Goal: Information Seeking & Learning: Learn about a topic

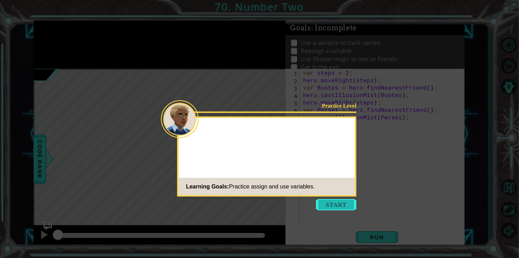
click at [341, 201] on button "Start" at bounding box center [336, 204] width 40 height 11
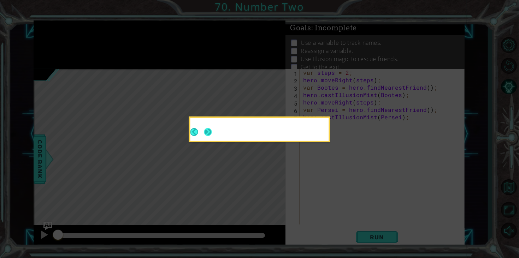
click at [206, 132] on button "Next" at bounding box center [208, 132] width 8 height 8
click at [212, 132] on button "Next" at bounding box center [208, 132] width 8 height 8
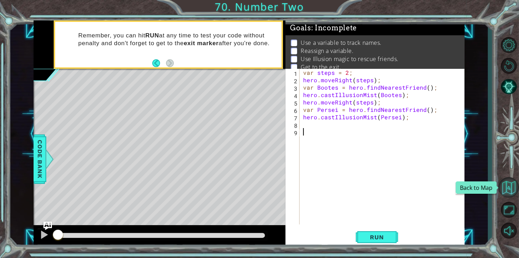
click at [508, 187] on button "Back to Map" at bounding box center [508, 187] width 20 height 20
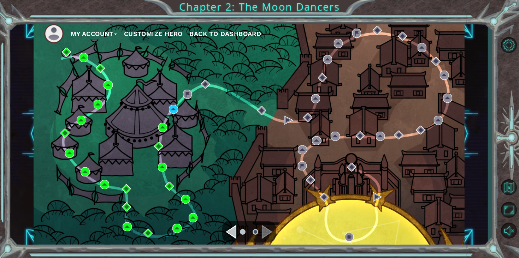
click at [271, 231] on div "Navigate to the next page" at bounding box center [267, 232] width 11 height 14
click at [236, 233] on div "Navigate to the previous page" at bounding box center [231, 232] width 11 height 14
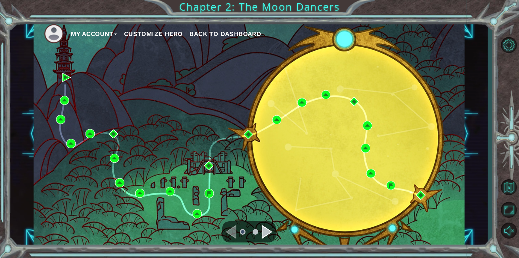
click at [273, 236] on div at bounding box center [249, 231] width 54 height 21
click at [268, 232] on div "Navigate to the next page" at bounding box center [267, 232] width 11 height 14
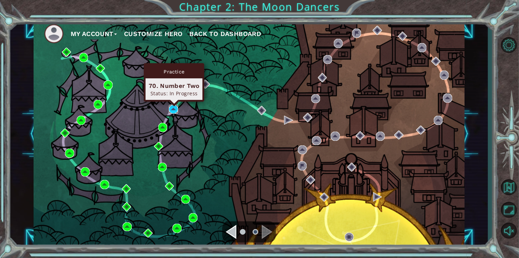
click at [175, 112] on img at bounding box center [173, 109] width 9 height 9
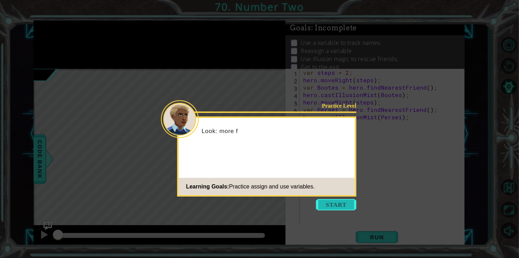
click at [347, 210] on button "Start" at bounding box center [336, 204] width 40 height 11
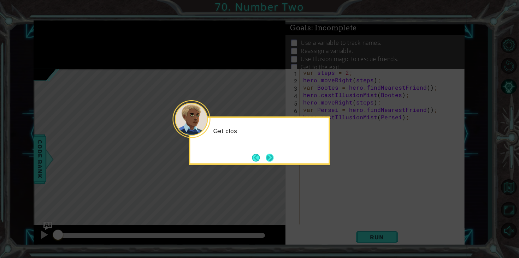
click at [268, 156] on button "Next" at bounding box center [270, 158] width 8 height 8
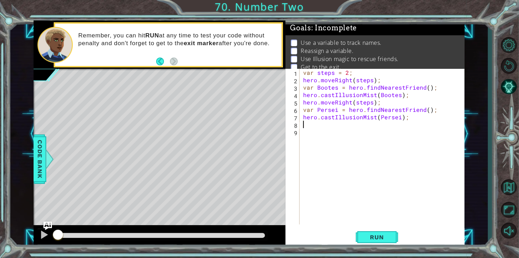
click at [302, 122] on div "var steps = 2 ; hero . moveRight ( steps ) ; var Bootes = hero . findNearestFri…" at bounding box center [384, 154] width 165 height 171
click at [244, 233] on div at bounding box center [161, 235] width 207 height 5
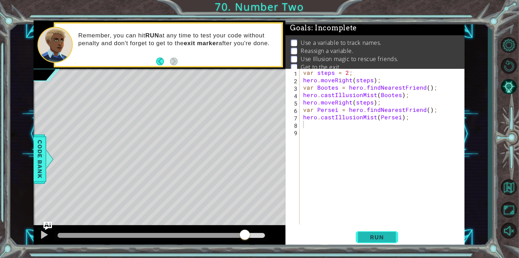
click at [389, 237] on span "Run" at bounding box center [377, 237] width 28 height 7
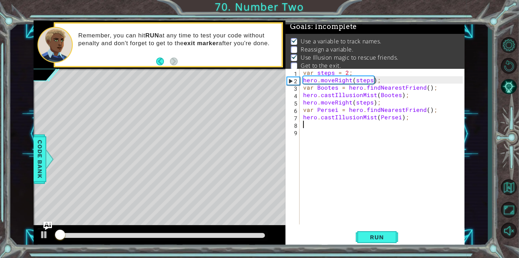
scroll to position [2, 0]
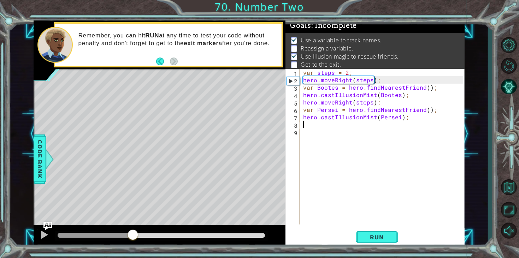
drag, startPoint x: 133, startPoint y: 236, endPoint x: 209, endPoint y: 239, distance: 76.0
click at [139, 239] on div at bounding box center [132, 235] width 13 height 13
click at [393, 129] on div "var steps = 2 ; hero . moveRight ( steps ) ; var Bootes = hero . findNearestFri…" at bounding box center [384, 154] width 165 height 171
click at [396, 125] on div "var steps = 2 ; hero . moveRight ( steps ) ; var Bootes = hero . findNearestFri…" at bounding box center [384, 154] width 165 height 171
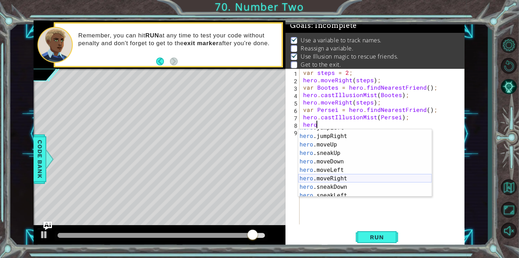
scroll to position [23, 0]
click at [369, 180] on div "hero .jumpLeft press enter hero .jumpRight press enter hero .moveUp press enter…" at bounding box center [365, 166] width 134 height 85
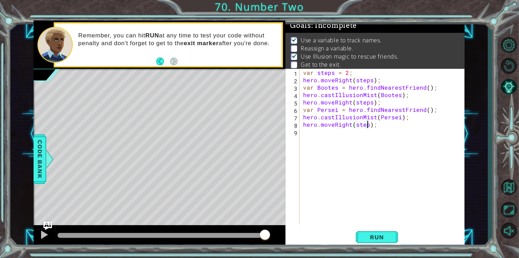
type textarea "hero.moveRight(steps);"
click at [351, 130] on div "var steps = 2 ; hero . moveRight ( steps ) ; var Bootes = hero . findNearestFri…" at bounding box center [384, 154] width 165 height 171
click at [47, 224] on img "Ask AI" at bounding box center [47, 225] width 9 height 9
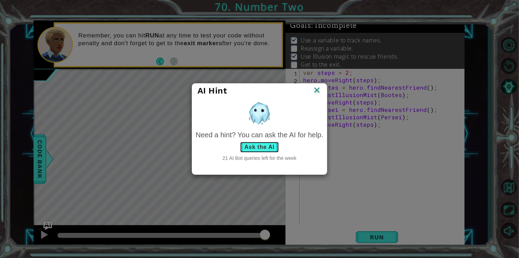
click at [254, 150] on button "Ask the AI" at bounding box center [259, 147] width 39 height 11
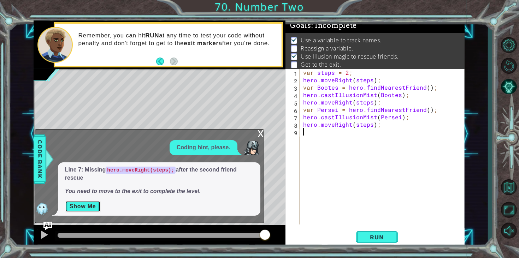
click at [87, 208] on button "Show Me" at bounding box center [83, 206] width 36 height 11
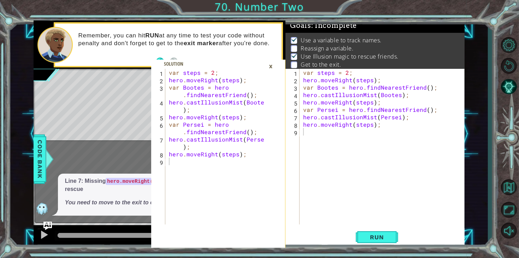
click at [268, 69] on div "×" at bounding box center [270, 66] width 11 height 12
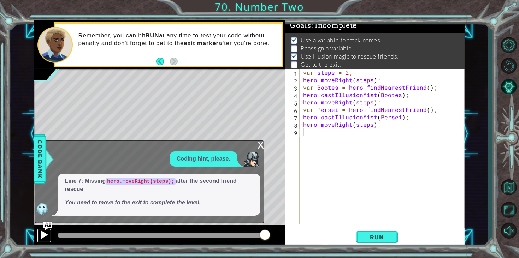
click at [37, 238] on button at bounding box center [44, 236] width 14 height 14
drag, startPoint x: 222, startPoint y: 234, endPoint x: 249, endPoint y: 234, distance: 27.2
click at [249, 234] on div at bounding box center [161, 235] width 207 height 5
click at [50, 225] on img "Ask AI" at bounding box center [47, 225] width 9 height 9
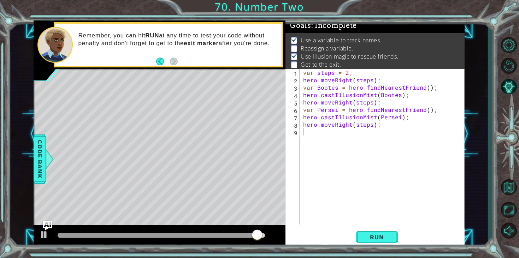
click at [50, 225] on img "Ask AI" at bounding box center [47, 225] width 9 height 9
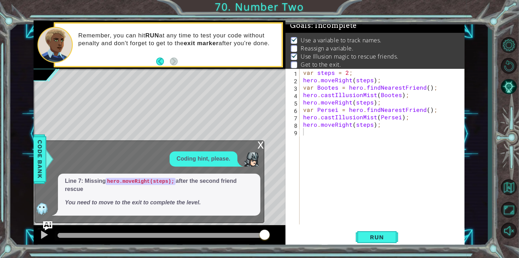
click at [50, 225] on img "Ask AI" at bounding box center [47, 225] width 9 height 9
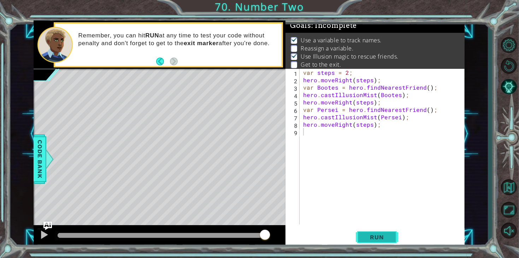
click at [395, 237] on button "Run" at bounding box center [377, 238] width 42 height 18
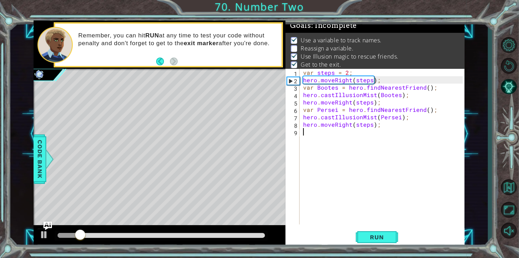
drag, startPoint x: 245, startPoint y: 237, endPoint x: 249, endPoint y: 232, distance: 6.6
click at [250, 233] on div at bounding box center [161, 235] width 207 height 5
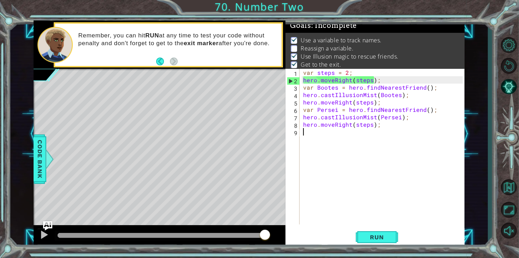
click at [47, 222] on div "1 2 3 4 5 6 7 8 9 var steps = 2 ; hero . moveRight ( steps ) ; var Bootes = her…" at bounding box center [249, 133] width 431 height 227
click at [47, 223] on img "Ask AI" at bounding box center [47, 225] width 9 height 9
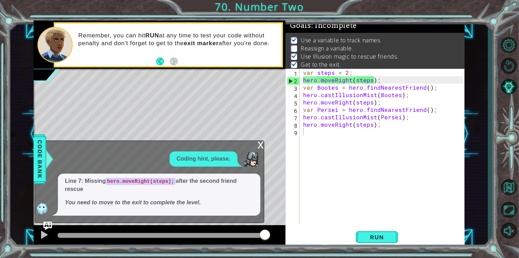
click at [242, 171] on div "Coding hint, please. Line 7: Missing hero.moveRight(steps); after the second fr…" at bounding box center [147, 184] width 225 height 64
drag, startPoint x: 242, startPoint y: 160, endPoint x: 223, endPoint y: 158, distance: 19.2
click at [237, 160] on div "Coding hint, please." at bounding box center [204, 159] width 68 height 15
click at [216, 158] on p "Coding hint, please." at bounding box center [204, 159] width 54 height 8
drag, startPoint x: 172, startPoint y: 180, endPoint x: 150, endPoint y: 184, distance: 22.2
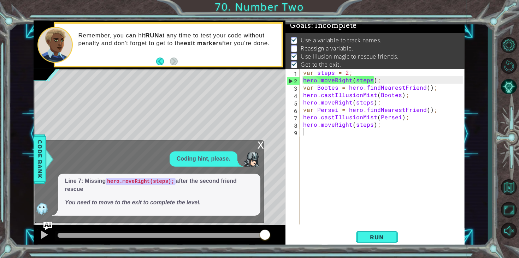
click at [160, 183] on code "hero.moveRight(steps);" at bounding box center [141, 181] width 70 height 7
click at [126, 189] on p "Line 7: Missing hero.moveRight(steps); after the second friend rescue" at bounding box center [159, 185] width 188 height 16
drag, startPoint x: 44, startPoint y: 205, endPoint x: 41, endPoint y: 209, distance: 5.3
click at [42, 206] on div "Line 7: Missing hero.moveRight(steps); after the second friend rescue You need …" at bounding box center [147, 195] width 225 height 42
click at [38, 212] on img at bounding box center [42, 209] width 14 height 14
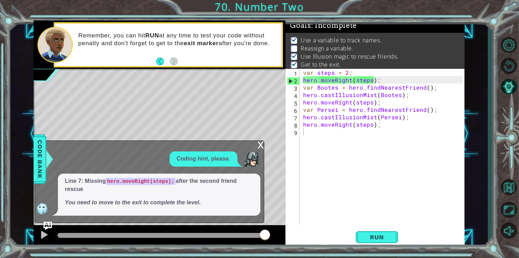
click at [332, 136] on div "var steps = 2 ; hero . moveRight ( steps ) ; var Bootes = hero . findNearestFri…" at bounding box center [384, 154] width 165 height 171
click at [320, 137] on div "var steps = 2 ; hero . moveRight ( steps ) ; var Bootes = hero . findNearestFri…" at bounding box center [384, 154] width 165 height 171
click at [418, 122] on div "var steps = 2 ; hero . moveRight ( steps ) ; var Bootes = hero . findNearestFri…" at bounding box center [384, 154] width 165 height 171
click at [420, 116] on div "var steps = 2 ; hero . moveRight ( steps ) ; var Bootes = hero . findNearestFri…" at bounding box center [384, 154] width 165 height 171
type textarea "hero.castIllusionMist(Persei);"
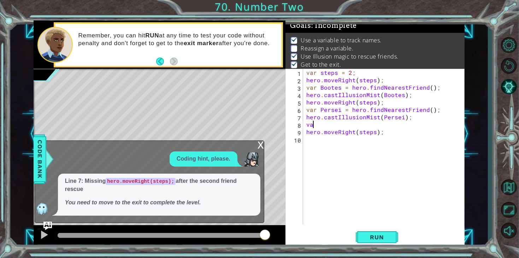
type textarea "v"
type textarea "steps = 5;"
click at [365, 245] on button "Run" at bounding box center [377, 238] width 42 height 18
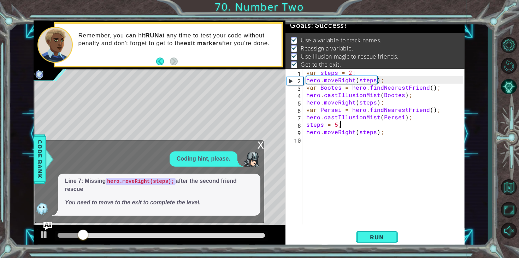
click at [258, 146] on div "x" at bounding box center [261, 144] width 6 height 7
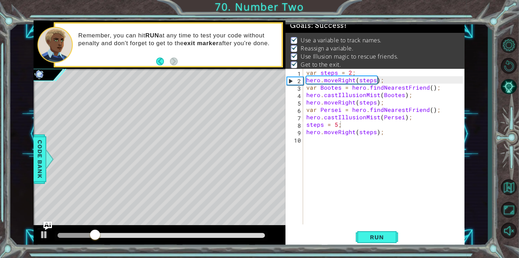
drag, startPoint x: 239, startPoint y: 238, endPoint x: 260, endPoint y: 236, distance: 21.3
click at [260, 236] on div at bounding box center [161, 236] width 213 height 10
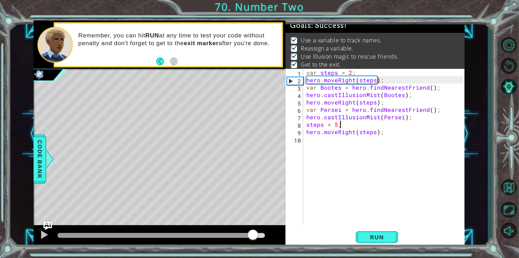
click at [253, 234] on div at bounding box center [161, 235] width 207 height 5
click at [40, 236] on div at bounding box center [44, 234] width 9 height 9
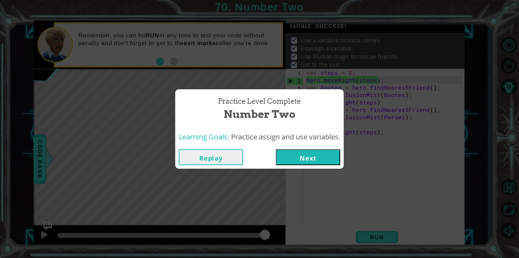
click at [320, 167] on div "Replay Next" at bounding box center [259, 157] width 168 height 23
click at [292, 159] on button "Next" at bounding box center [308, 157] width 64 height 16
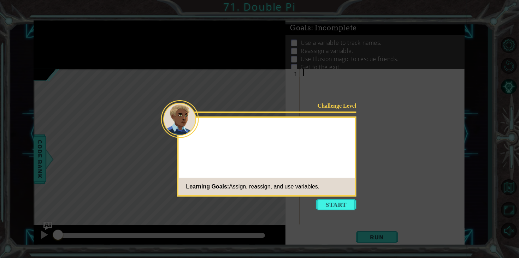
click at [332, 200] on button "Start" at bounding box center [336, 204] width 40 height 11
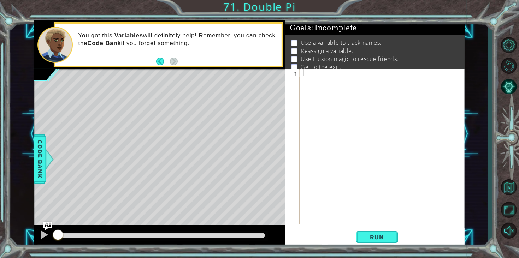
click at [159, 89] on div "Level Map" at bounding box center [197, 173] width 326 height 208
click at [323, 69] on div at bounding box center [384, 154] width 165 height 171
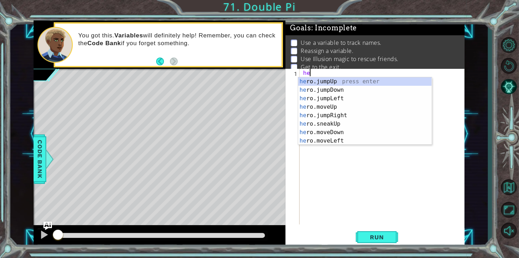
scroll to position [0, 0]
type textarea "h"
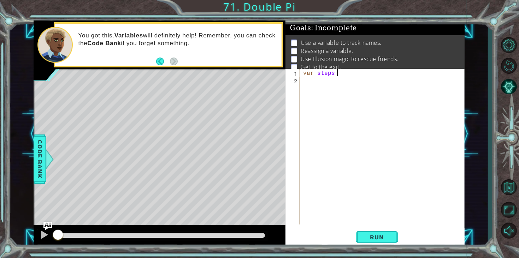
scroll to position [0, 2]
type textarea "var steps = 2;"
click at [317, 86] on div "var steps = 2 ;" at bounding box center [384, 154] width 165 height 171
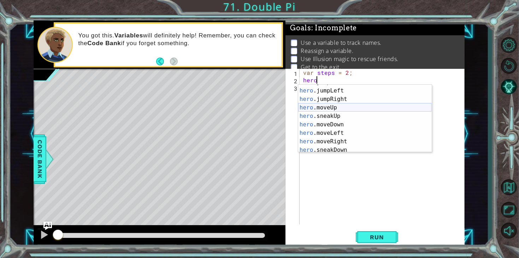
scroll to position [14, 0]
click at [339, 110] on div "hero .jumpDown press enter hero .jumpLeft press enter hero .jumpRight press ent…" at bounding box center [365, 121] width 134 height 85
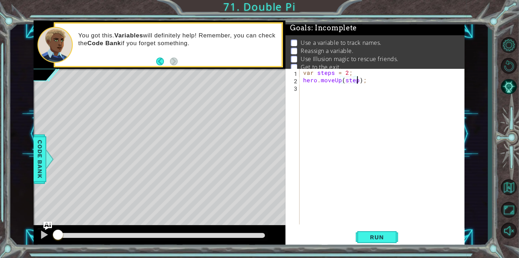
scroll to position [0, 3]
type textarea "hero.moveUp(steps);"
click at [369, 245] on button "Run" at bounding box center [377, 238] width 42 height 18
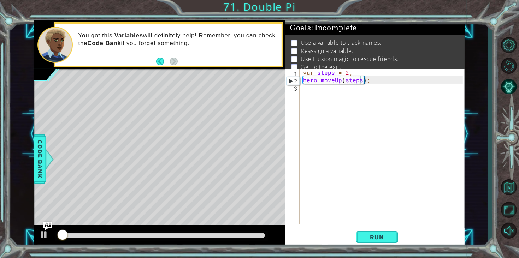
click at [342, 112] on div "var steps = 2 ; hero . moveUp ( steps ) ;" at bounding box center [384, 154] width 165 height 171
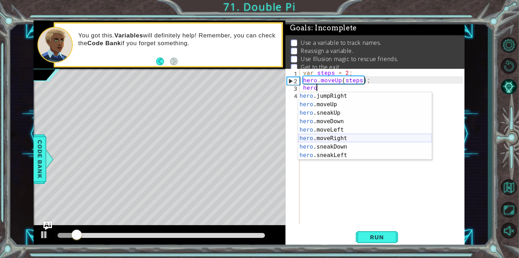
scroll to position [26, 0]
click at [338, 137] on div "hero .jumpRight press enter hero .moveUp press enter hero .sneakUp press enter …" at bounding box center [365, 133] width 134 height 85
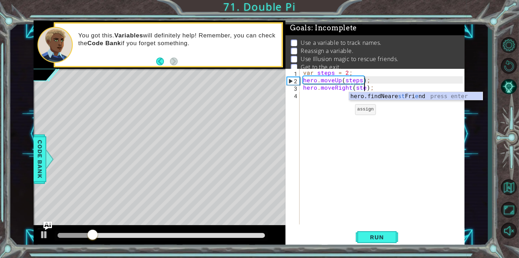
type textarea "hero.moveRight(steps);"
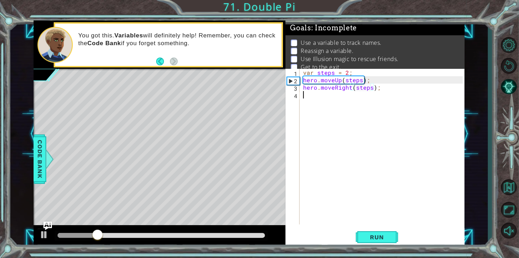
click at [332, 112] on div "var steps = 2 ; hero . moveUp ( steps ) ; hero . moveRight ( steps ) ;" at bounding box center [384, 154] width 165 height 171
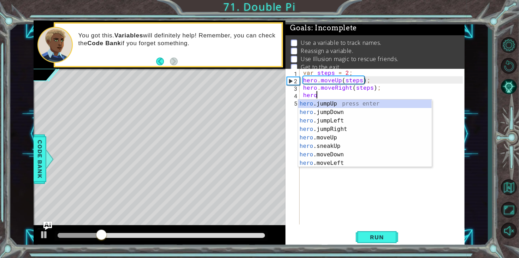
scroll to position [0, 0]
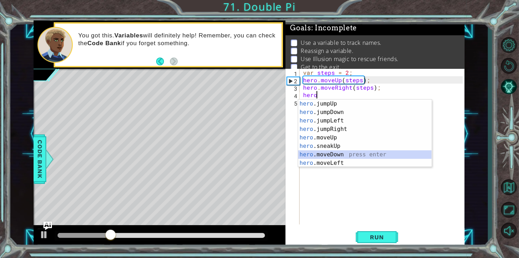
click at [335, 154] on div "hero .jumpUp press enter hero .jumpDown press enter hero .jumpLeft press enter …" at bounding box center [365, 142] width 134 height 85
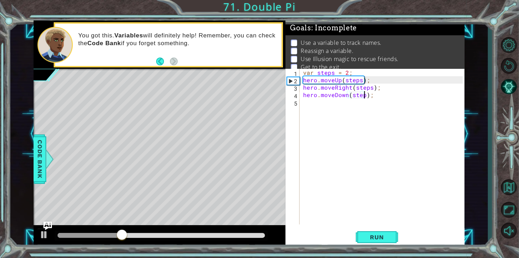
type textarea "hero.moveDown(steps);"
click at [346, 110] on div "var steps = 2 ; hero . moveUp ( steps ) ; hero . moveRight ( steps ) ; hero . m…" at bounding box center [384, 154] width 165 height 171
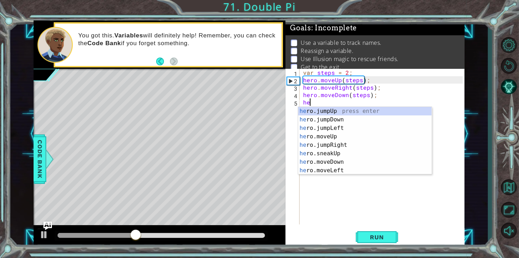
type textarea "hero"
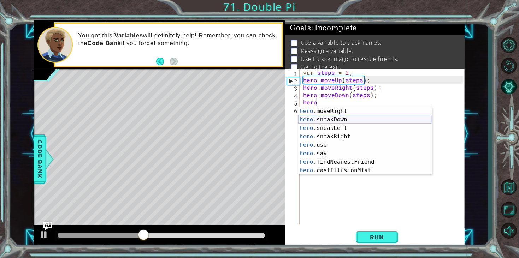
scroll to position [68, 0]
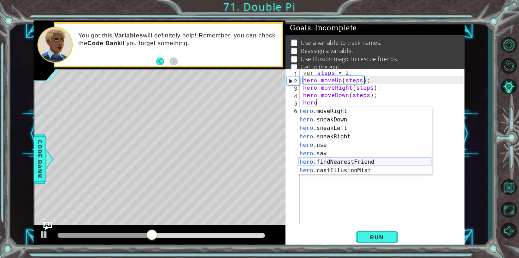
click at [368, 162] on div "hero .moveRight press enter hero .sneakDown press enter hero .sneakLeft press e…" at bounding box center [365, 149] width 134 height 85
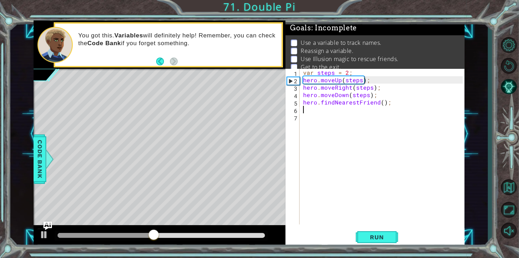
scroll to position [0, 0]
click at [377, 233] on button "Run" at bounding box center [377, 238] width 42 height 18
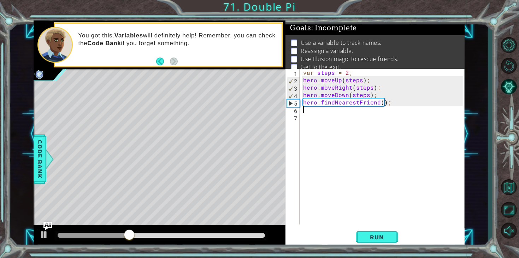
click at [90, 233] on div at bounding box center [94, 235] width 72 height 5
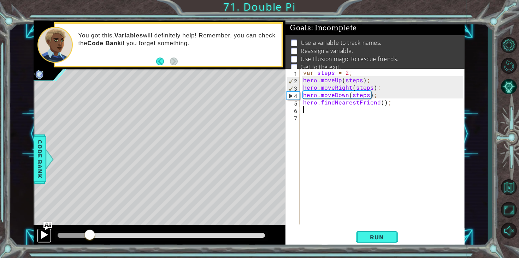
click at [40, 236] on div at bounding box center [44, 234] width 9 height 9
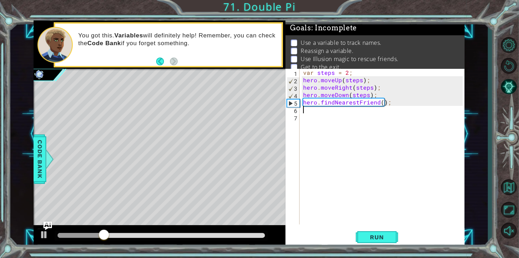
click at [301, 102] on div "1 2 3 4 5 6 7 var steps = 2 ; hero . moveUp ( steps ) ; hero . moveRight ( step…" at bounding box center [373, 147] width 177 height 156
click at [304, 105] on div "var steps = 2 ; hero . moveUp ( steps ) ; hero . moveRight ( steps ) ; hero . m…" at bounding box center [384, 154] width 165 height 171
type textarea "Deneb = hero.findNearestFriend();"
click at [310, 112] on div "var steps = 2 ; hero . moveUp ( steps ) ; hero . moveRight ( steps ) ; hero . m…" at bounding box center [384, 154] width 165 height 171
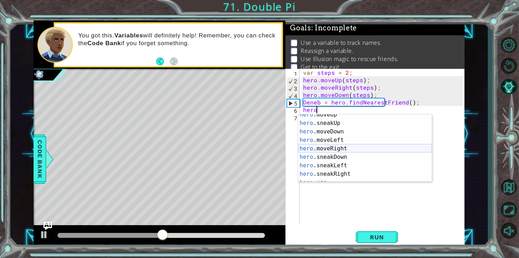
scroll to position [68, 0]
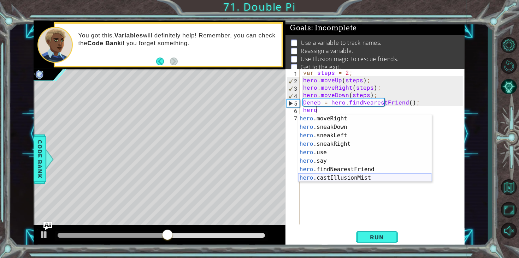
click at [349, 178] on div "hero .moveRight press enter hero .sneakDown press enter hero .sneakLeft press e…" at bounding box center [365, 156] width 134 height 85
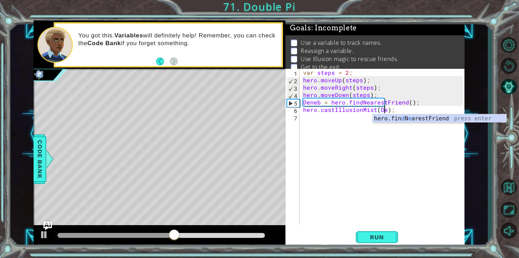
scroll to position [0, 5]
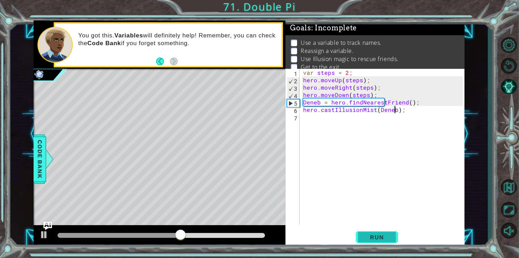
click at [367, 245] on button "Run" at bounding box center [377, 238] width 42 height 18
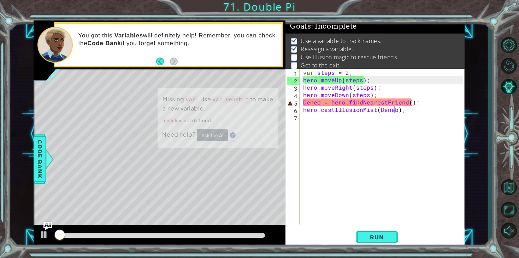
scroll to position [2, 0]
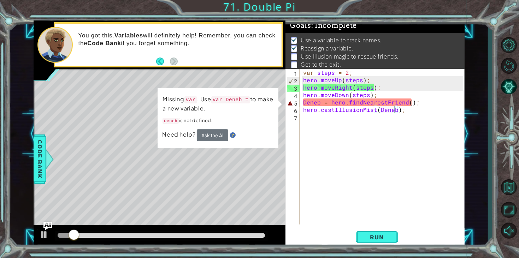
click at [303, 101] on div "var steps = 2 ; hero . moveUp ( steps ) ; hero . moveRight ( steps ) ; hero . m…" at bounding box center [384, 154] width 165 height 171
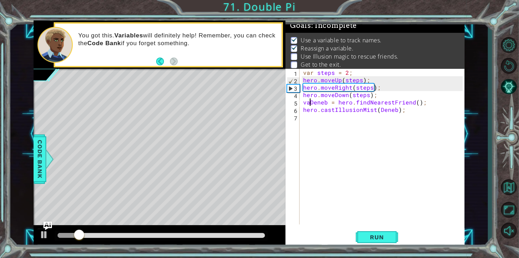
scroll to position [0, 1]
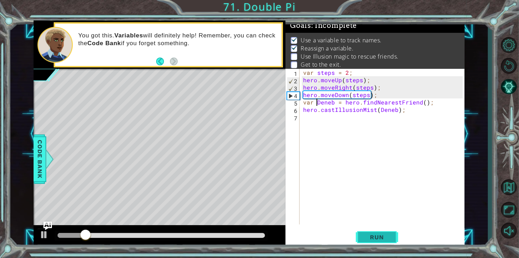
type textarea "var [PERSON_NAME] = hero.findNearestFriend();"
click at [387, 237] on span "Run" at bounding box center [377, 237] width 28 height 7
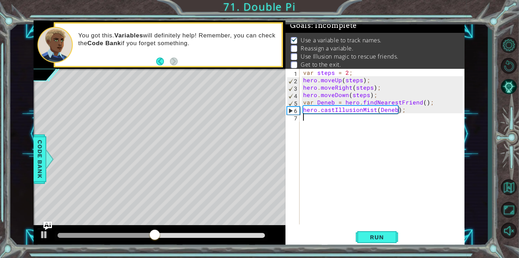
click at [371, 132] on div "var steps = 2 ; hero . moveUp ( steps ) ; hero . moveRight ( steps ) ; hero . m…" at bounding box center [384, 154] width 165 height 171
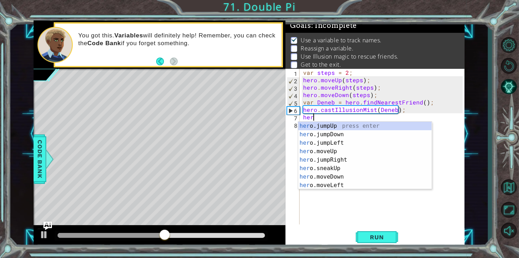
scroll to position [0, 0]
type textarea "h"
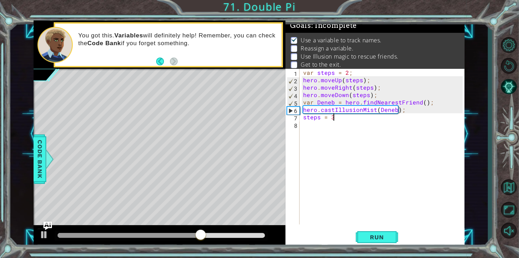
scroll to position [0, 1]
type textarea "steps = 3;"
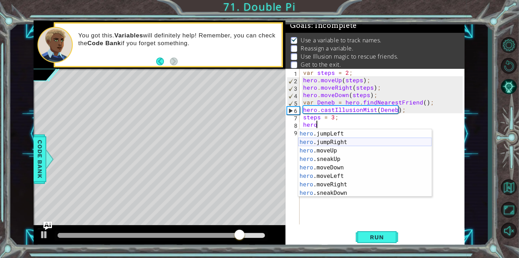
scroll to position [26, 0]
click at [357, 146] on div "hero .jumpLeft press enter hero .jumpRight press enter hero .moveUp press enter…" at bounding box center [365, 171] width 134 height 85
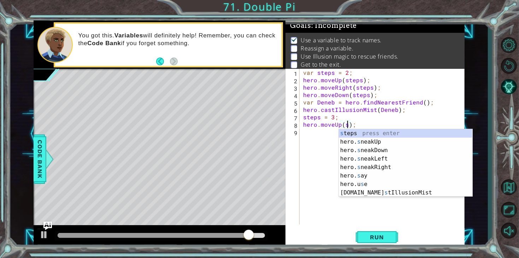
scroll to position [0, 0]
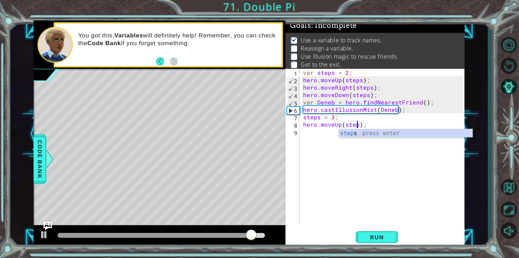
type textarea "hero.moveUp(steps);"
click at [333, 168] on div "var steps = 2 ; hero . moveUp ( steps ) ; hero . moveRight ( steps ) ; hero . m…" at bounding box center [384, 154] width 165 height 171
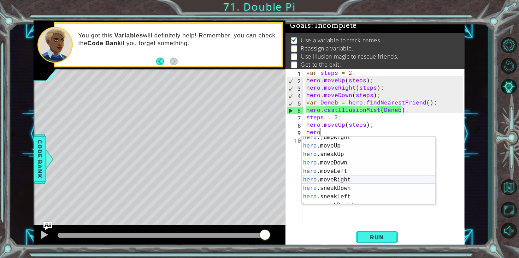
scroll to position [38, 0]
click at [364, 176] on div "hero .jumpRight press enter hero .moveUp press enter hero .sneakUp press enter …" at bounding box center [369, 174] width 134 height 85
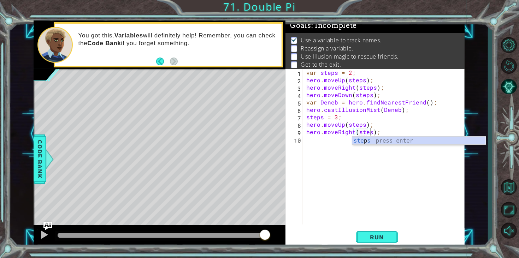
scroll to position [0, 4]
type textarea "hero.moveRight(steps);"
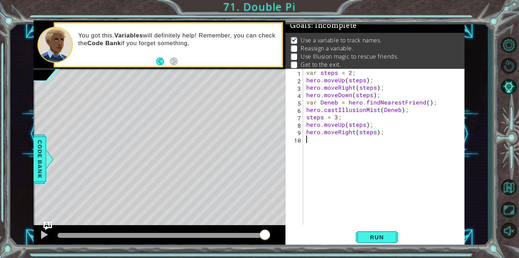
click at [307, 149] on div "var steps = 2 ; hero . moveUp ( steps ) ; hero . moveRight ( steps ) ; hero . m…" at bounding box center [385, 154] width 161 height 171
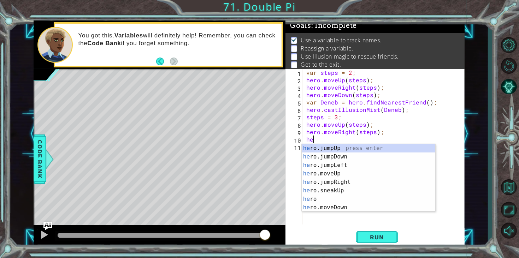
scroll to position [0, 0]
type textarea "hero"
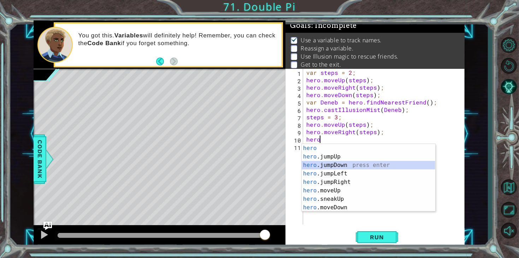
click at [349, 167] on div "hero press enter hero .jumpUp press enter hero .jumpDown press enter hero .jump…" at bounding box center [369, 186] width 134 height 85
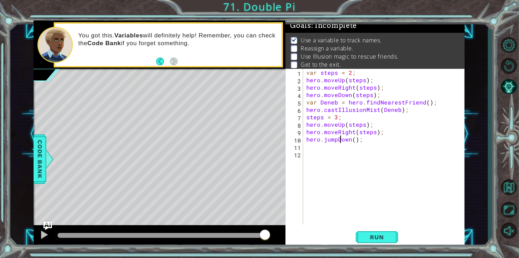
click at [339, 141] on div "var steps = 2 ; hero . moveUp ( steps ) ; hero . moveRight ( steps ) ; hero . m…" at bounding box center [385, 154] width 161 height 171
click at [338, 142] on div "var steps = 2 ; hero . moveUp ( steps ) ; hero . moveRight ( steps ) ; hero . m…" at bounding box center [385, 154] width 161 height 171
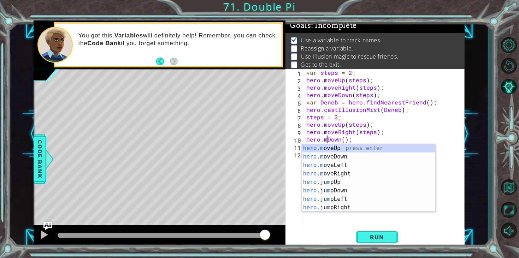
scroll to position [0, 2]
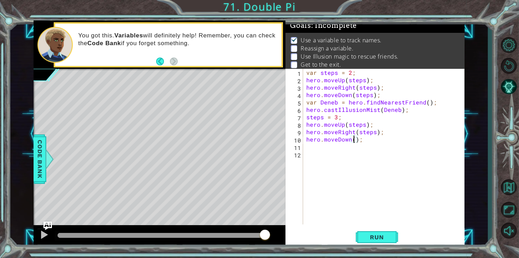
click at [355, 141] on div "var steps = 2 ; hero . moveUp ( steps ) ; hero . moveRight ( steps ) ; hero . m…" at bounding box center [385, 154] width 161 height 171
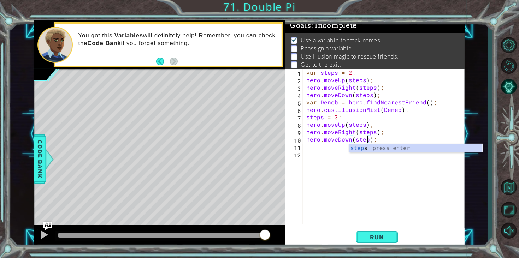
type textarea "hero.moveDown(steps);"
click at [325, 153] on div "var steps = 2 ; hero . moveUp ( steps ) ; hero . moveRight ( steps ) ; hero . m…" at bounding box center [385, 154] width 161 height 171
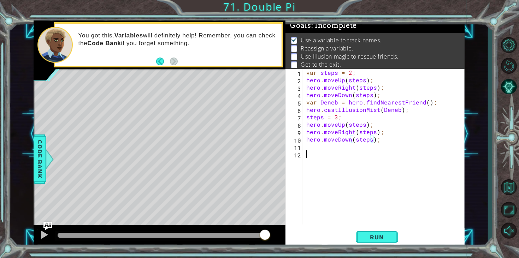
scroll to position [0, 0]
click at [326, 150] on div "var steps = 2 ; hero . moveUp ( steps ) ; hero . moveRight ( steps ) ; hero . m…" at bounding box center [385, 154] width 161 height 171
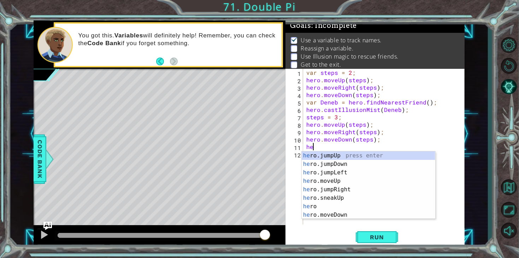
type textarea "hero"
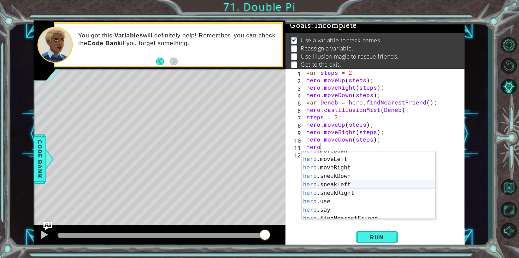
scroll to position [76, 0]
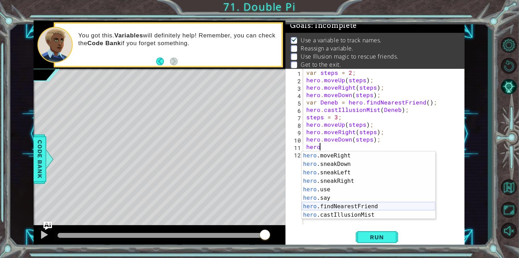
click at [332, 205] on div "hero .moveRight press enter hero .sneakDown press enter hero .sneakLeft press e…" at bounding box center [369, 194] width 134 height 85
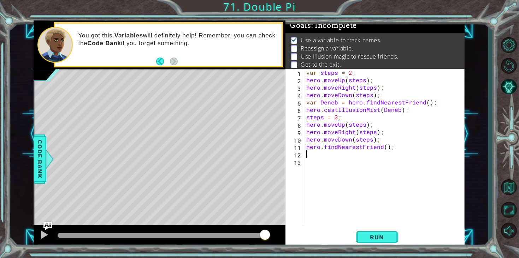
scroll to position [0, 0]
click at [379, 244] on button "Run" at bounding box center [377, 238] width 42 height 18
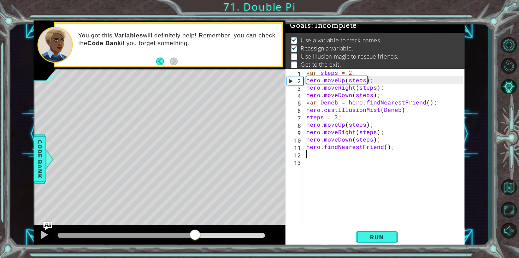
click at [195, 235] on div at bounding box center [161, 235] width 207 height 5
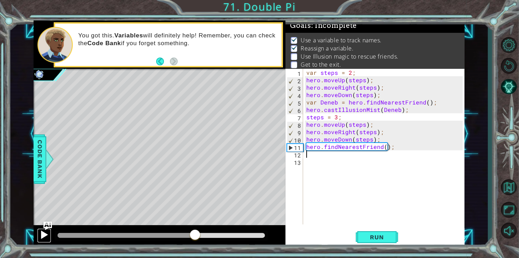
click at [40, 239] on div at bounding box center [44, 234] width 9 height 9
drag, startPoint x: 148, startPoint y: 229, endPoint x: 148, endPoint y: 241, distance: 12.0
click at [148, 236] on div at bounding box center [160, 236] width 252 height 23
click at [148, 241] on div at bounding box center [160, 236] width 252 height 23
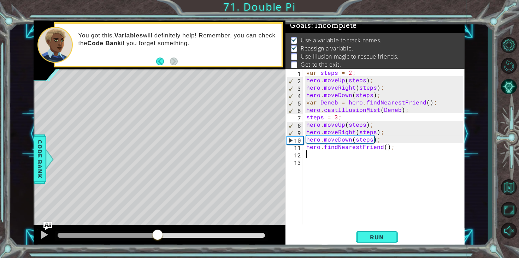
click at [158, 238] on div at bounding box center [108, 235] width 100 height 5
click at [47, 236] on div at bounding box center [44, 234] width 9 height 9
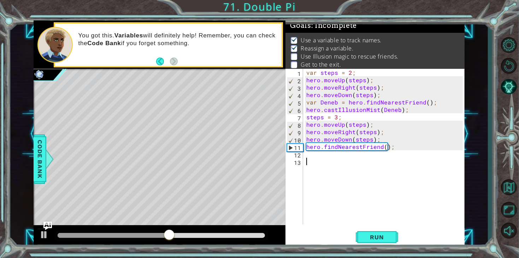
click at [334, 173] on div "var steps = 2 ; hero . moveUp ( steps ) ; hero . moveRight ( steps ) ; hero . m…" at bounding box center [385, 154] width 161 height 171
click at [306, 148] on div "var steps = 2 ; hero . moveUp ( steps ) ; hero . moveRight ( steps ) ; hero . m…" at bounding box center [385, 154] width 161 height 171
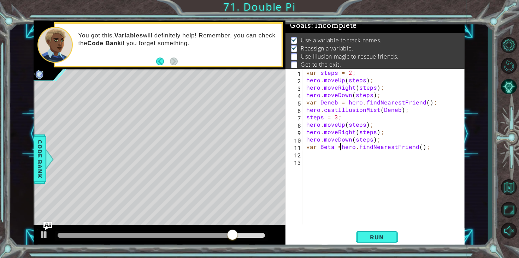
type textarea "var Beta = hero.findNearestFriend();"
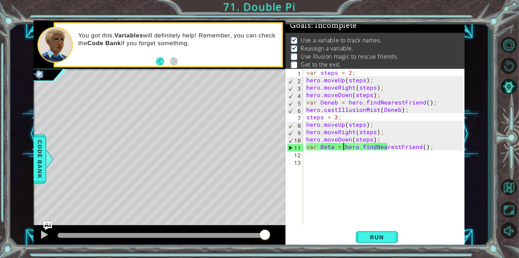
click at [389, 158] on div "var steps = 2 ; hero . moveUp ( steps ) ; hero . moveRight ( steps ) ; hero . m…" at bounding box center [385, 154] width 161 height 171
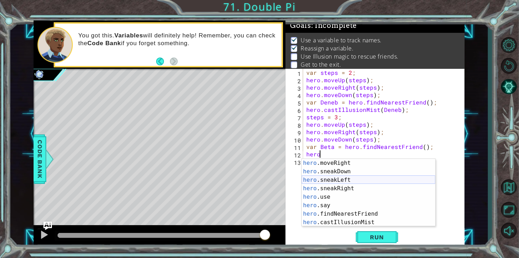
scroll to position [76, 0]
click at [371, 221] on div "hero .moveRight press enter hero .sneakDown press enter hero .sneakLeft press e…" at bounding box center [369, 201] width 134 height 85
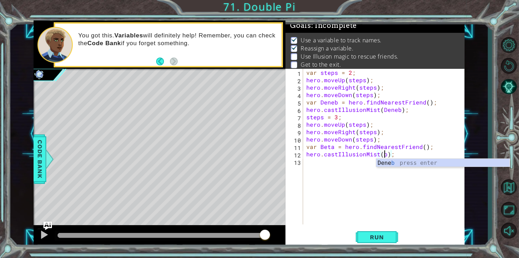
scroll to position [0, 5]
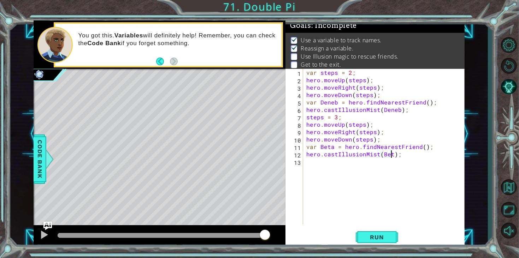
type textarea "hero.castIllusionMist(Beta);"
click at [415, 210] on div "var steps = 2 ; hero . moveUp ( steps ) ; hero . moveRight ( steps ) ; hero . m…" at bounding box center [385, 154] width 161 height 171
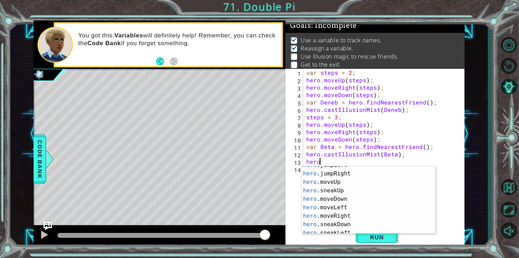
scroll to position [31, 0]
click at [363, 216] on div "hero .jumpLeft press enter hero .jumpRight press enter hero .moveUp press enter…" at bounding box center [369, 203] width 134 height 85
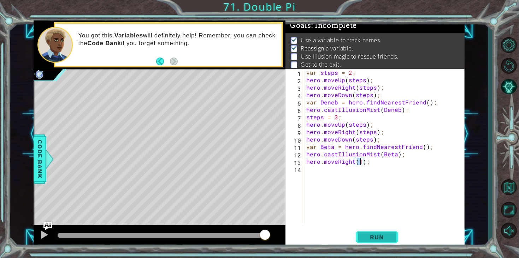
type textarea "hero.moveRight(1);"
click at [371, 239] on span "Run" at bounding box center [377, 237] width 28 height 7
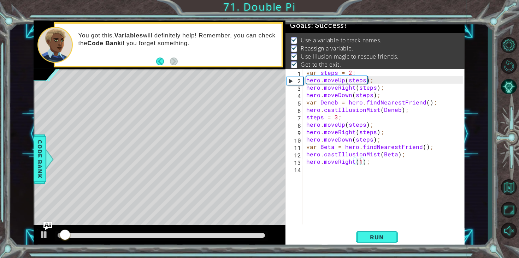
click at [247, 238] on div at bounding box center [161, 236] width 213 height 10
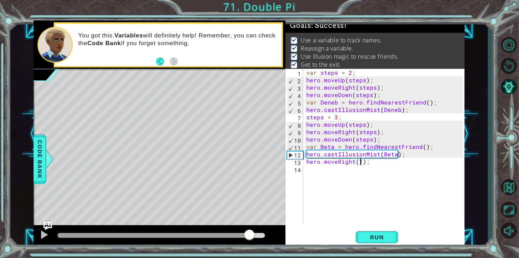
click at [249, 235] on div at bounding box center [161, 235] width 207 height 5
click at [40, 235] on div at bounding box center [44, 234] width 9 height 9
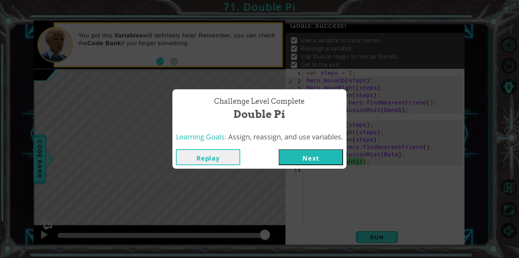
click at [305, 145] on div "Learning Goals: Assign, reassign, and use variables." at bounding box center [259, 137] width 174 height 17
click at [305, 150] on button "Next" at bounding box center [311, 157] width 64 height 16
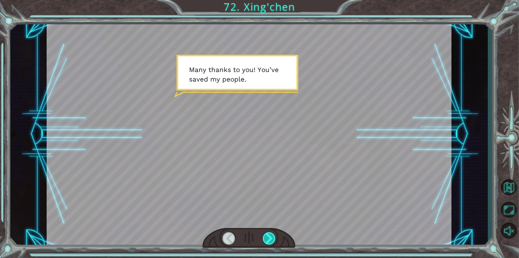
click at [272, 241] on div at bounding box center [269, 238] width 13 height 12
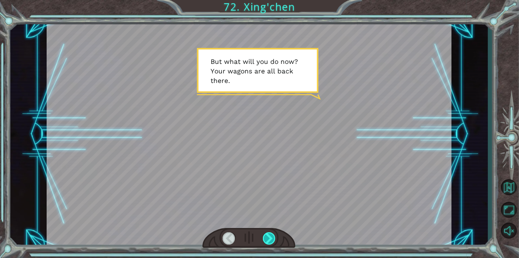
click at [272, 241] on div at bounding box center [269, 238] width 13 height 12
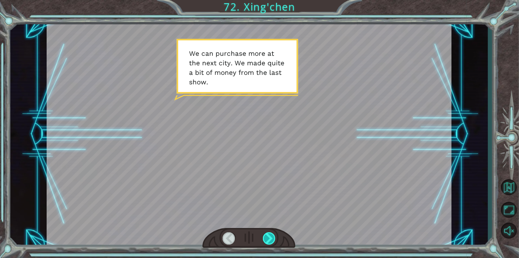
click at [271, 238] on div at bounding box center [269, 238] width 13 height 12
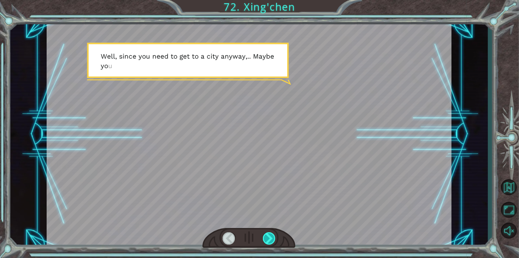
click at [271, 238] on div at bounding box center [269, 238] width 13 height 12
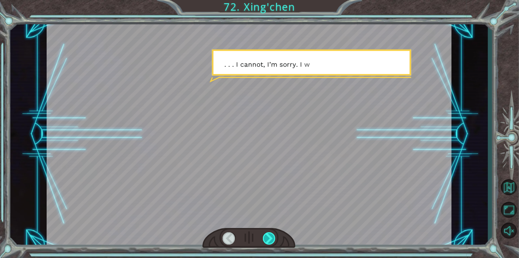
click at [271, 238] on div at bounding box center [269, 238] width 13 height 12
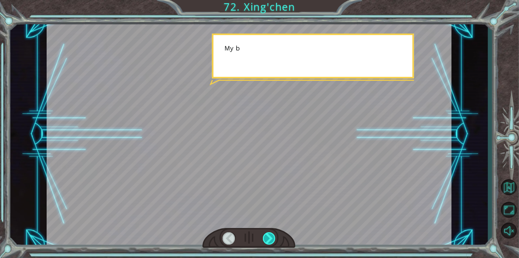
click at [271, 238] on div at bounding box center [269, 238] width 13 height 12
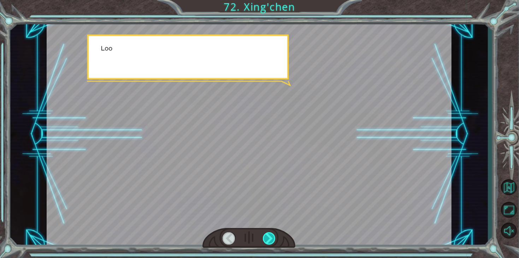
click at [271, 238] on div at bounding box center [269, 238] width 13 height 12
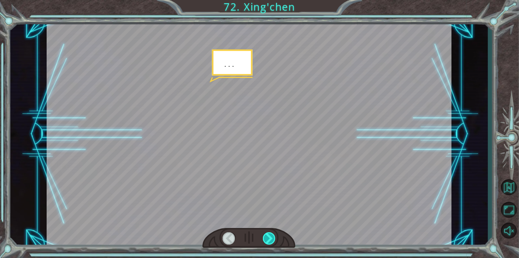
click at [271, 238] on div at bounding box center [269, 238] width 13 height 12
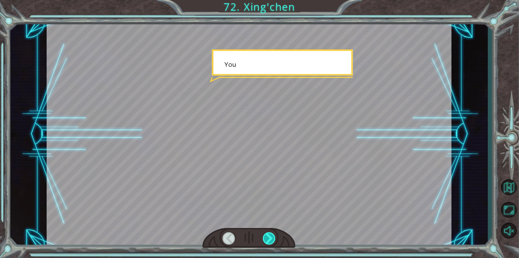
click at [271, 238] on div at bounding box center [269, 238] width 13 height 12
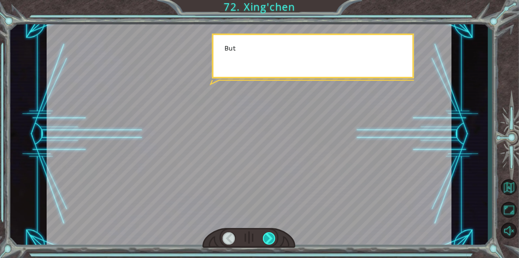
click at [271, 238] on div at bounding box center [269, 238] width 13 height 12
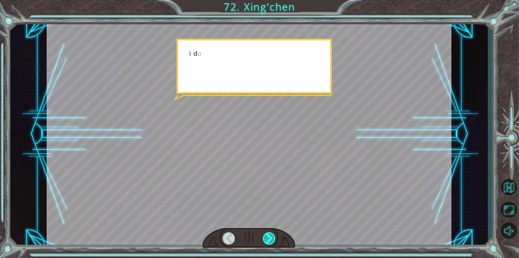
click at [271, 238] on div at bounding box center [269, 238] width 13 height 12
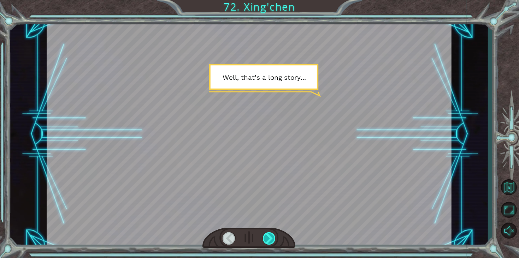
click at [271, 238] on div at bounding box center [269, 238] width 13 height 12
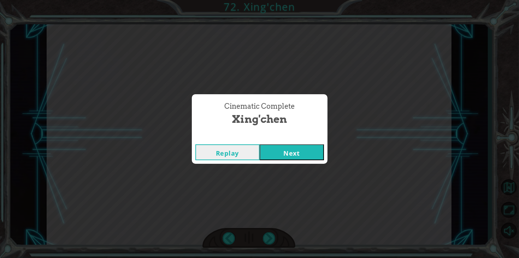
click at [298, 159] on button "Next" at bounding box center [292, 152] width 64 height 16
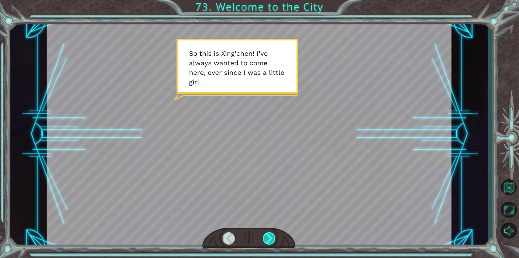
click at [266, 240] on div at bounding box center [269, 238] width 13 height 12
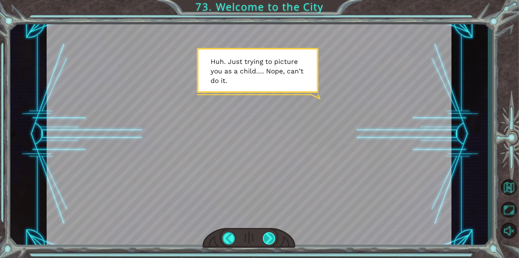
click at [268, 232] on div at bounding box center [269, 238] width 13 height 12
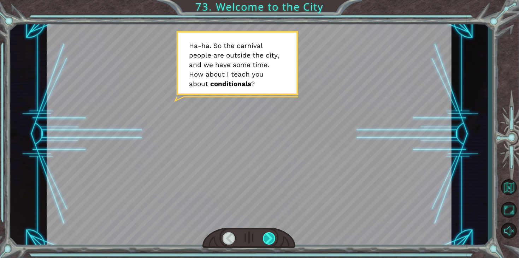
click at [266, 239] on div at bounding box center [269, 238] width 13 height 12
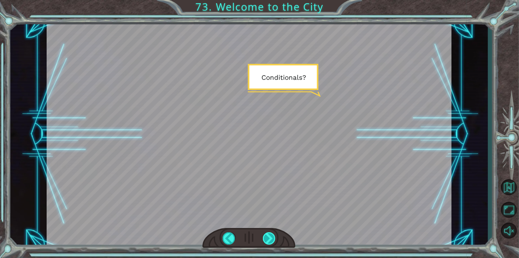
click at [266, 239] on div at bounding box center [269, 238] width 13 height 12
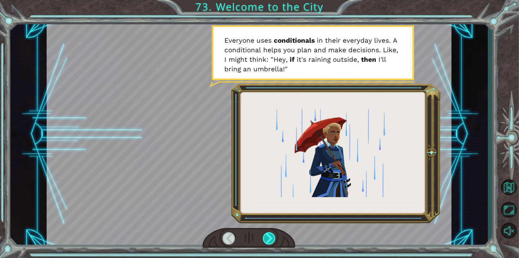
click at [270, 237] on div at bounding box center [269, 238] width 13 height 12
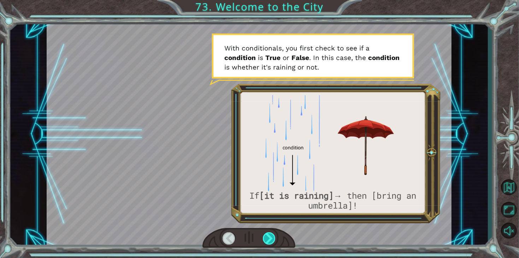
click at [271, 237] on div at bounding box center [269, 238] width 13 height 12
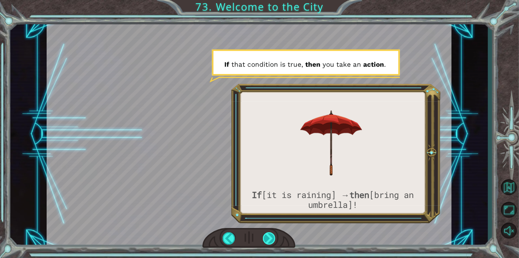
click at [271, 238] on div at bounding box center [269, 238] width 13 height 12
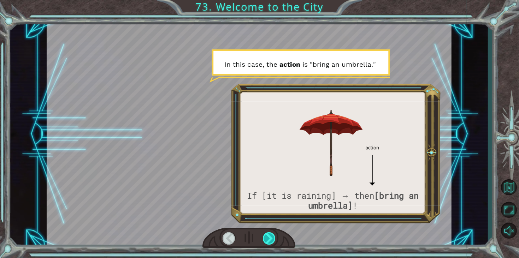
click at [271, 238] on div at bounding box center [269, 238] width 13 height 12
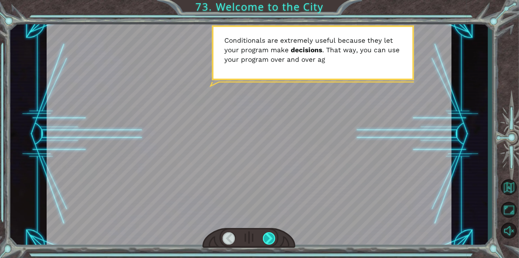
click at [271, 238] on div at bounding box center [269, 238] width 13 height 12
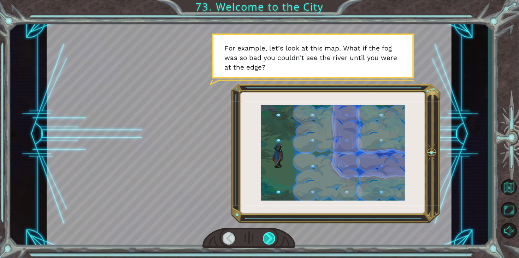
click at [270, 237] on div at bounding box center [269, 238] width 13 height 12
click at [269, 236] on div at bounding box center [269, 238] width 13 height 12
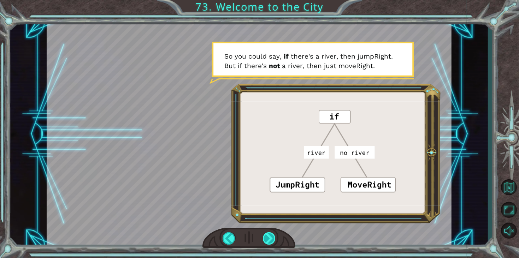
click at [268, 236] on div at bounding box center [269, 238] width 13 height 12
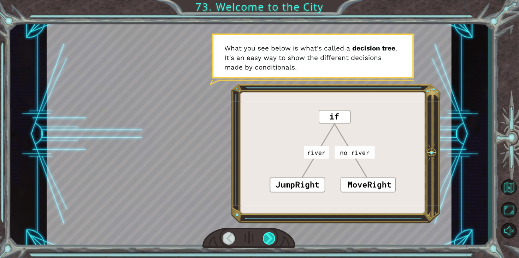
click at [268, 236] on div at bounding box center [269, 238] width 13 height 12
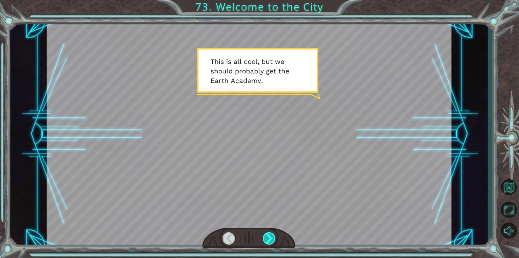
click at [268, 236] on div at bounding box center [269, 238] width 13 height 12
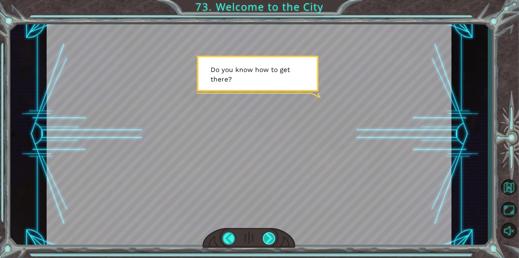
click at [267, 239] on div at bounding box center [269, 238] width 13 height 12
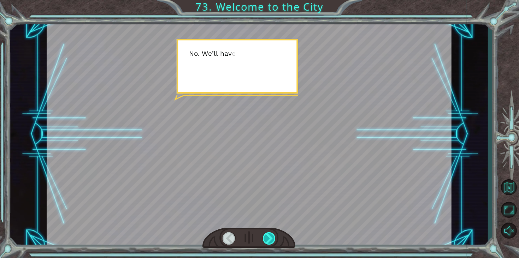
click at [267, 239] on div at bounding box center [269, 238] width 13 height 12
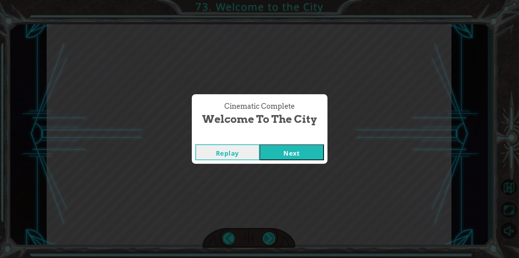
click at [267, 239] on div "Cinematic Complete Welcome to the City Replay Next" at bounding box center [259, 129] width 519 height 258
click at [287, 166] on div "Cinematic Complete Welcome to the City Replay Next" at bounding box center [259, 129] width 519 height 258
click at [291, 160] on div "Replay Next" at bounding box center [260, 152] width 136 height 23
click at [295, 156] on button "Next" at bounding box center [292, 152] width 64 height 16
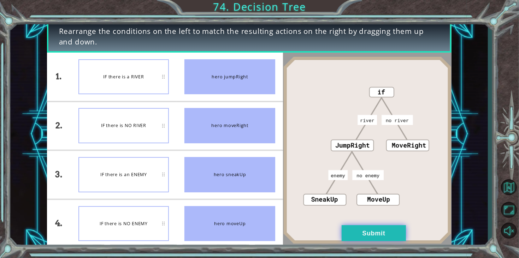
click at [384, 231] on button "Submit" at bounding box center [374, 233] width 64 height 16
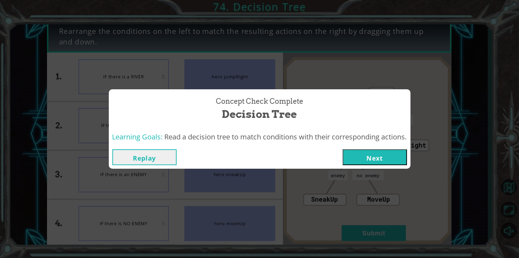
click at [348, 163] on button "Next" at bounding box center [375, 157] width 64 height 16
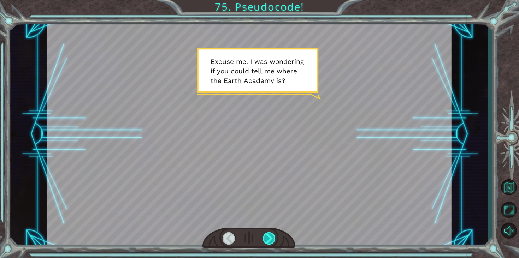
click at [274, 237] on div at bounding box center [269, 238] width 13 height 12
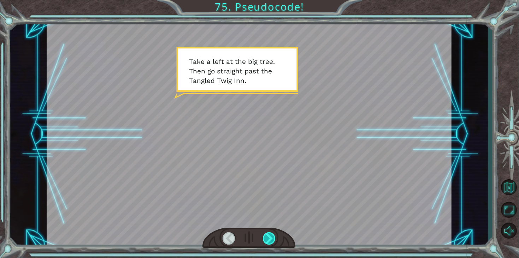
click at [268, 239] on div at bounding box center [269, 238] width 13 height 12
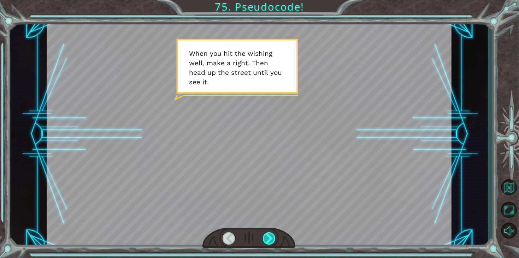
click at [268, 239] on div at bounding box center [269, 238] width 13 height 12
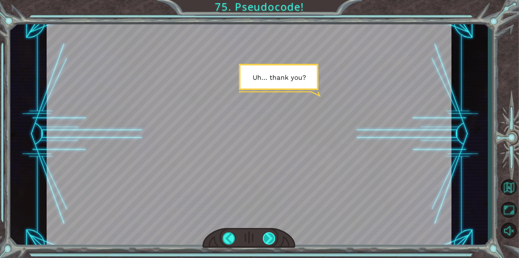
click at [268, 239] on div at bounding box center [269, 238] width 13 height 12
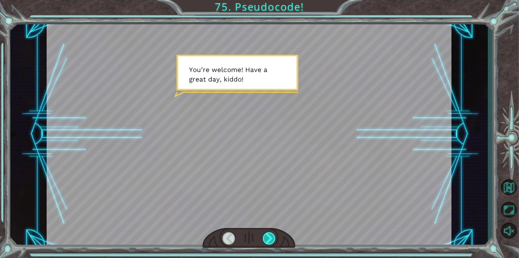
click at [268, 239] on div at bounding box center [269, 238] width 13 height 12
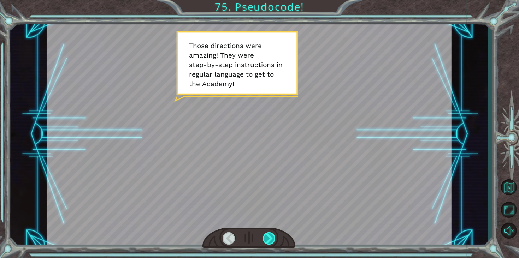
click at [268, 239] on div at bounding box center [269, 238] width 13 height 12
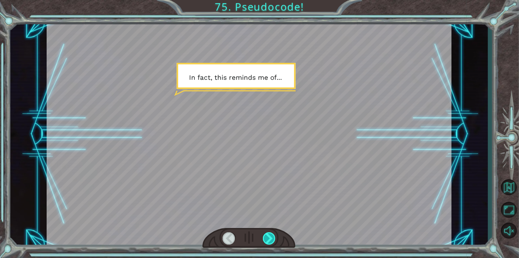
click at [268, 239] on div at bounding box center [269, 238] width 13 height 12
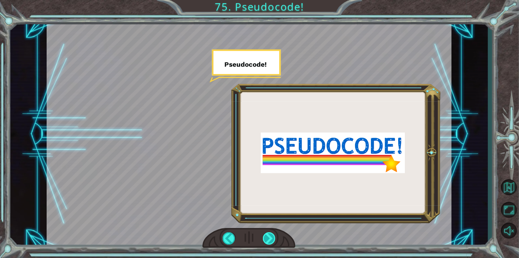
click at [268, 239] on div at bounding box center [269, 238] width 13 height 12
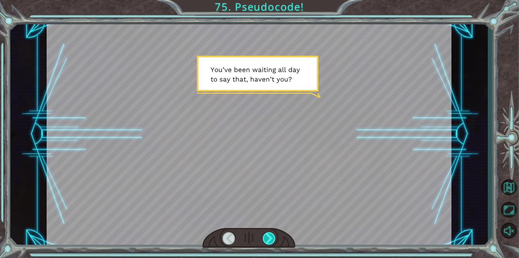
click at [267, 241] on div at bounding box center [269, 238] width 13 height 12
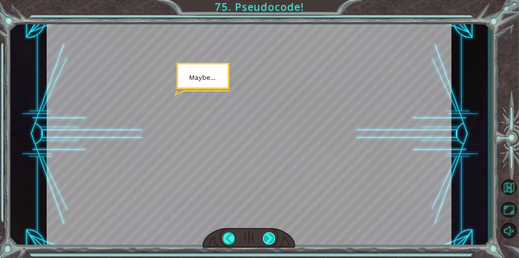
click at [267, 241] on div at bounding box center [269, 238] width 13 height 12
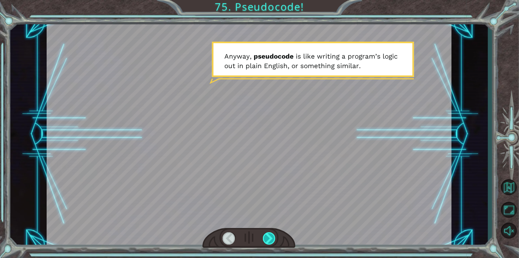
click at [267, 241] on div at bounding box center [269, 238] width 13 height 12
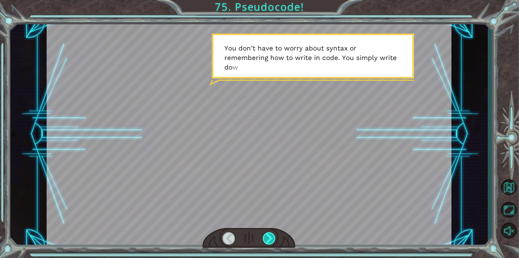
click at [267, 240] on div at bounding box center [269, 238] width 13 height 12
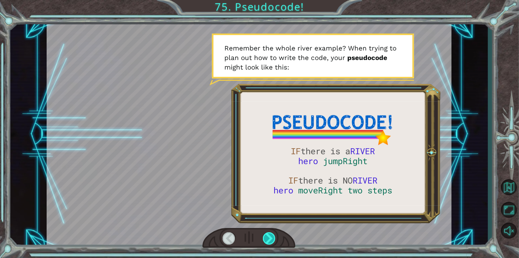
click at [267, 240] on div at bounding box center [269, 238] width 13 height 12
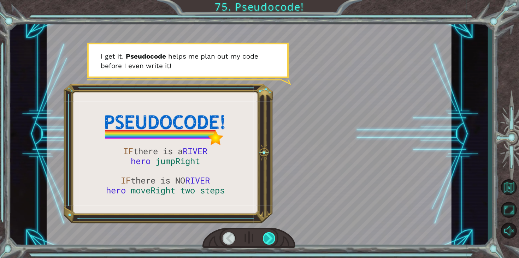
click at [266, 241] on div at bounding box center [269, 238] width 13 height 12
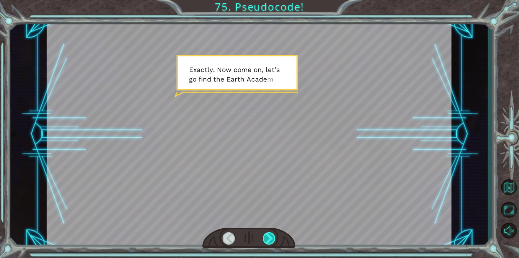
click at [266, 241] on div at bounding box center [269, 238] width 13 height 12
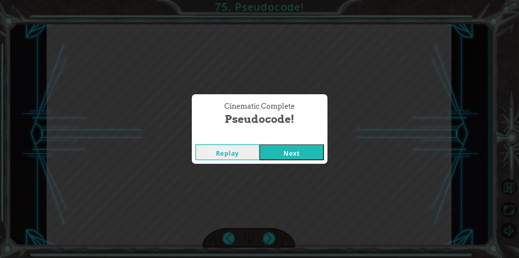
click at [298, 156] on button "Next" at bounding box center [292, 152] width 64 height 16
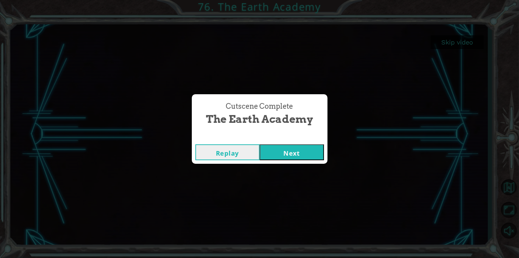
click at [301, 155] on button "Next" at bounding box center [292, 152] width 64 height 16
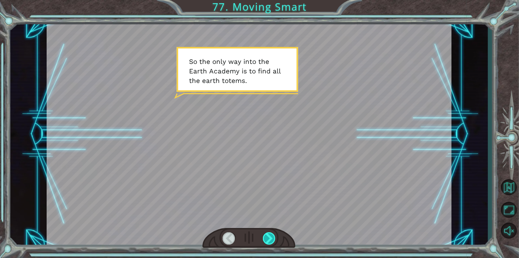
click at [266, 239] on div at bounding box center [269, 238] width 13 height 12
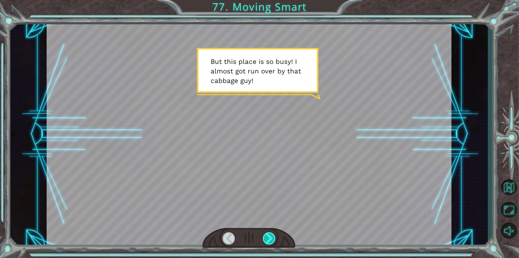
click at [270, 241] on div at bounding box center [269, 238] width 13 height 12
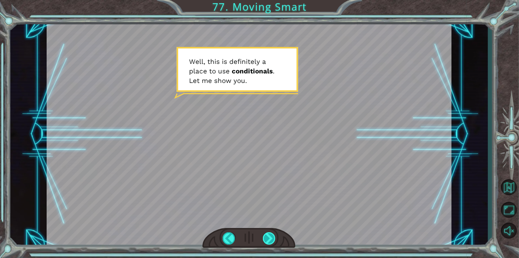
click at [268, 233] on div at bounding box center [269, 238] width 13 height 12
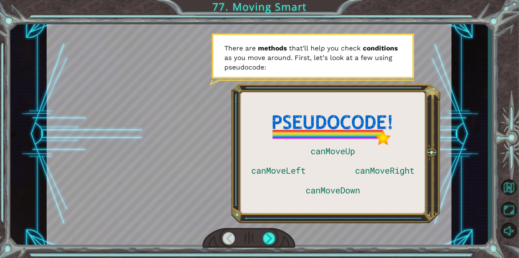
click at [279, 241] on div at bounding box center [248, 238] width 93 height 20
click at [268, 239] on div at bounding box center [269, 238] width 13 height 12
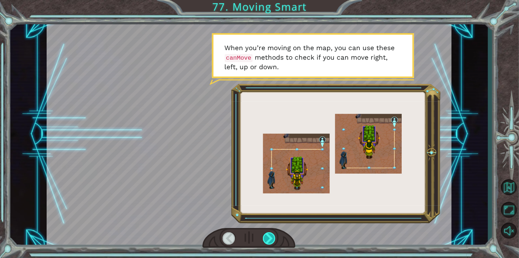
click at [271, 239] on div at bounding box center [269, 238] width 13 height 12
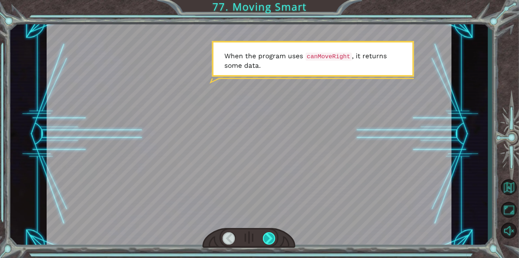
click at [266, 237] on div at bounding box center [269, 238] width 13 height 12
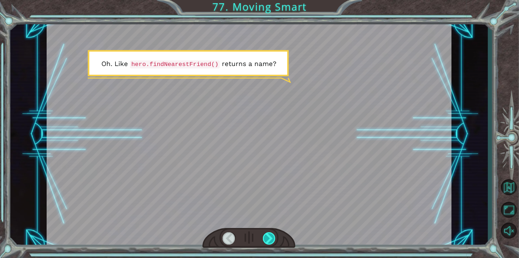
click at [266, 237] on div at bounding box center [269, 238] width 13 height 12
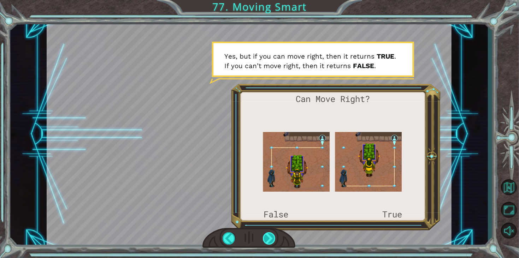
click at [270, 240] on div at bounding box center [269, 238] width 13 height 12
click at [267, 240] on div at bounding box center [269, 238] width 13 height 12
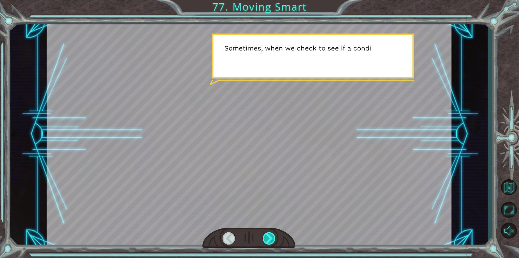
click at [267, 240] on div at bounding box center [269, 238] width 13 height 12
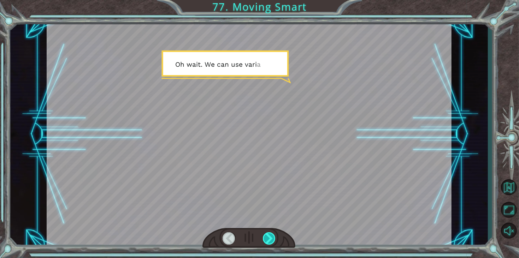
click at [267, 240] on div at bounding box center [269, 238] width 13 height 12
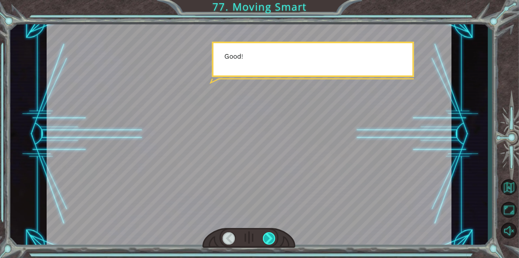
click at [267, 240] on div at bounding box center [269, 238] width 13 height 12
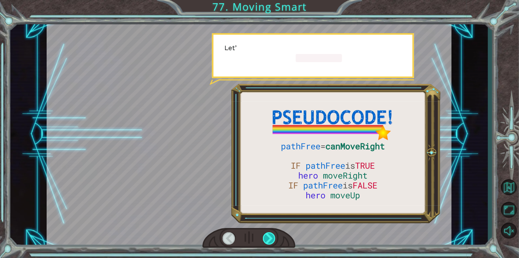
click at [267, 240] on div at bounding box center [269, 238] width 13 height 12
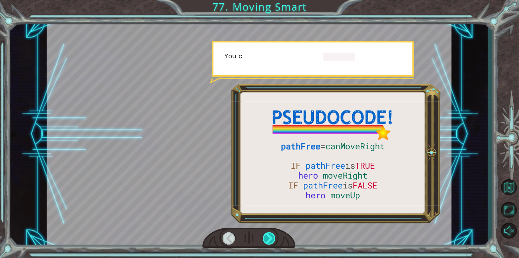
click at [267, 240] on div at bounding box center [269, 238] width 13 height 12
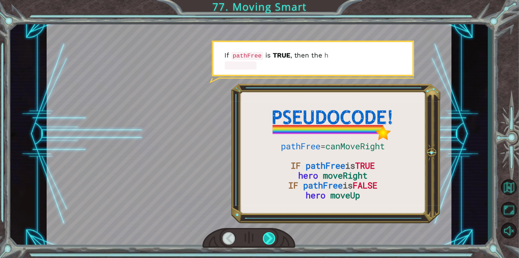
click at [267, 240] on div at bounding box center [269, 238] width 13 height 12
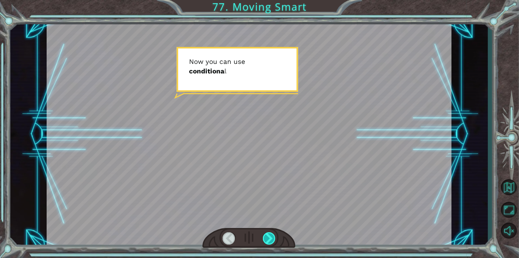
click at [267, 240] on div at bounding box center [269, 238] width 13 height 12
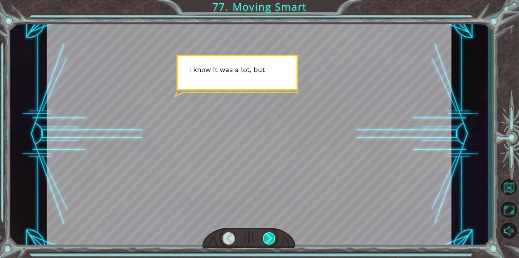
click at [267, 240] on div at bounding box center [269, 238] width 13 height 12
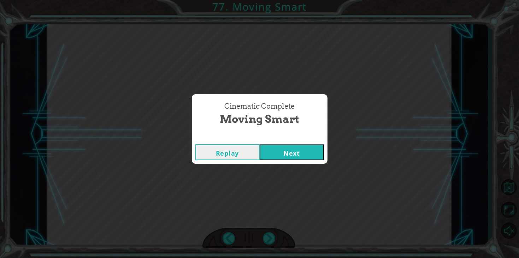
click at [295, 164] on div "Cinematic Complete Moving Smart Replay Next" at bounding box center [259, 129] width 519 height 258
click at [297, 153] on button "Next" at bounding box center [292, 152] width 64 height 16
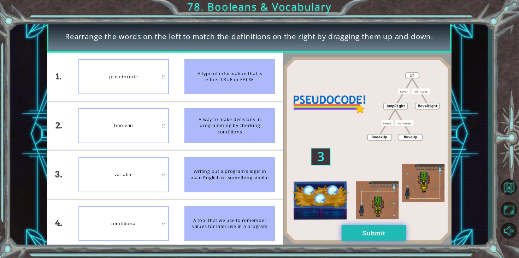
drag, startPoint x: 385, startPoint y: 220, endPoint x: 381, endPoint y: 230, distance: 11.1
click at [385, 221] on img at bounding box center [367, 151] width 168 height 188
click at [380, 233] on button "Submit" at bounding box center [374, 233] width 64 height 16
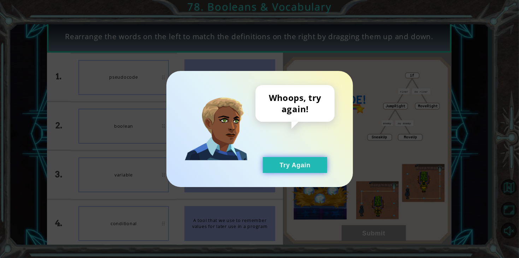
drag, startPoint x: 322, startPoint y: 174, endPoint x: 314, endPoint y: 168, distance: 9.1
click at [318, 170] on div "Whoops, try again! Try Again" at bounding box center [259, 129] width 187 height 116
drag, startPoint x: 309, startPoint y: 167, endPoint x: 264, endPoint y: 167, distance: 45.6
click at [298, 167] on button "Try Again" at bounding box center [295, 165] width 64 height 16
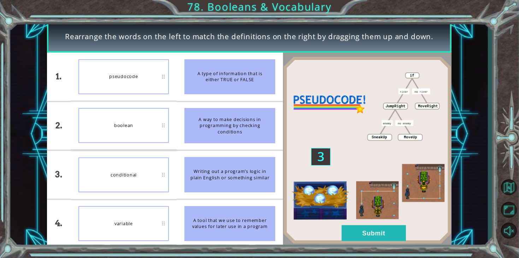
click at [116, 129] on div "boolean" at bounding box center [123, 125] width 91 height 35
click at [350, 234] on button "Submit" at bounding box center [374, 233] width 64 height 16
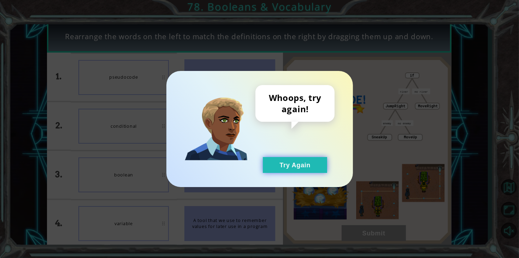
click at [309, 160] on button "Try Again" at bounding box center [295, 165] width 64 height 16
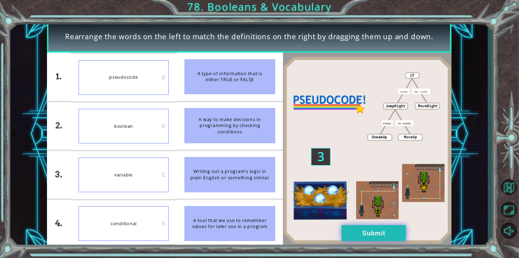
click at [365, 228] on button "Submit" at bounding box center [374, 233] width 64 height 16
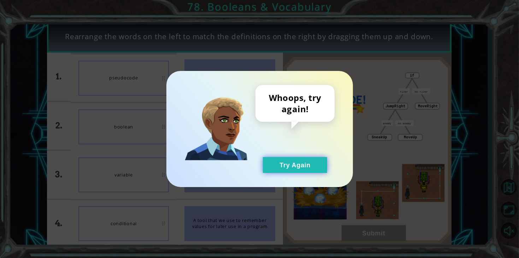
click at [301, 171] on button "Try Again" at bounding box center [295, 165] width 64 height 16
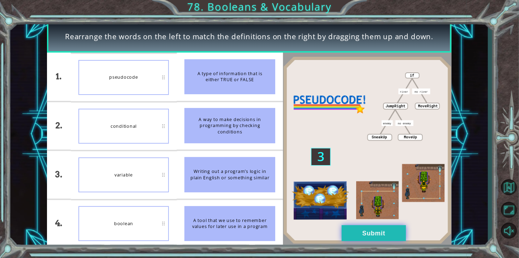
click at [361, 236] on button "Submit" at bounding box center [374, 233] width 64 height 16
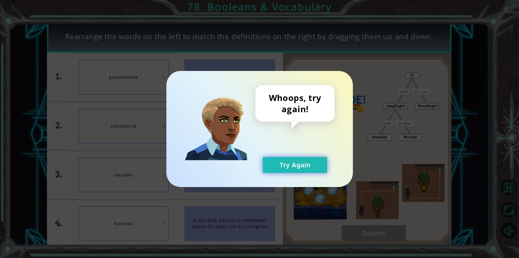
click at [280, 158] on button "Try Again" at bounding box center [295, 165] width 64 height 16
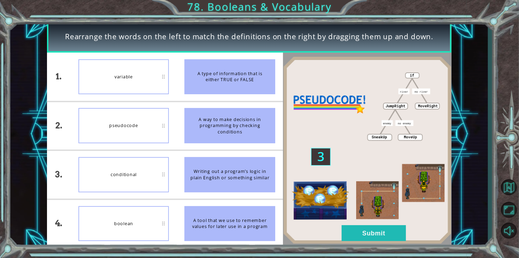
drag, startPoint x: 452, startPoint y: 258, endPoint x: 444, endPoint y: 240, distance: 20.1
click at [452, 254] on div "Rearrange the words on the left to match the definitions on the right by draggi…" at bounding box center [259, 129] width 519 height 258
click at [413, 231] on img at bounding box center [367, 151] width 168 height 188
click at [365, 231] on button "Submit" at bounding box center [374, 233] width 64 height 16
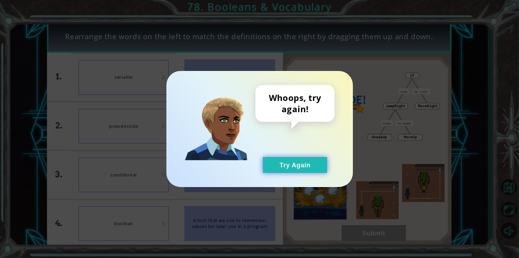
click at [268, 158] on button "Try Again" at bounding box center [295, 165] width 64 height 16
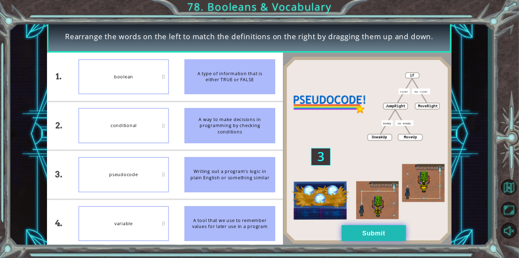
click at [373, 235] on button "Submit" at bounding box center [374, 233] width 64 height 16
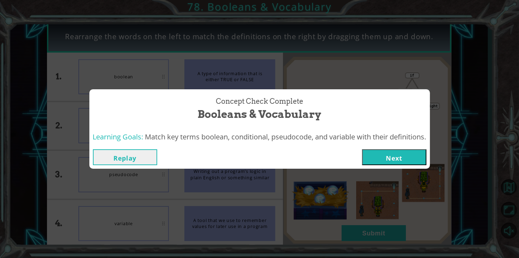
click at [394, 165] on div "Replay Next" at bounding box center [259, 157] width 341 height 23
click at [394, 158] on button "Next" at bounding box center [394, 157] width 64 height 16
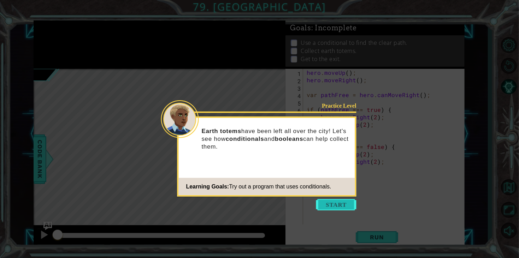
click at [332, 201] on button "Start" at bounding box center [336, 204] width 40 height 11
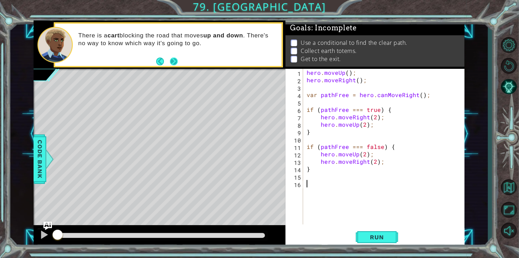
click at [175, 64] on button "Next" at bounding box center [174, 62] width 8 height 8
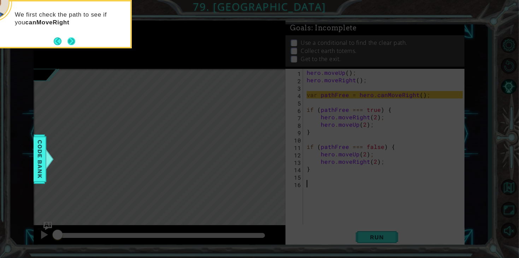
click at [70, 44] on button "Next" at bounding box center [71, 41] width 8 height 8
click at [71, 42] on button "Next" at bounding box center [71, 41] width 8 height 8
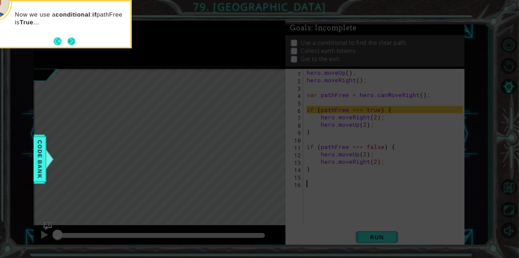
click at [71, 42] on button "Next" at bounding box center [71, 41] width 9 height 9
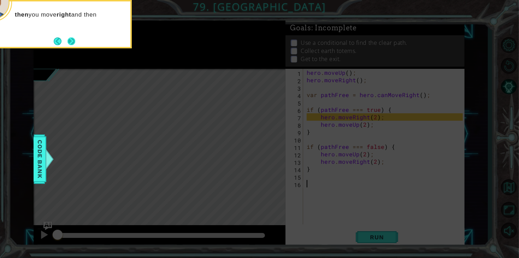
click at [72, 43] on button "Next" at bounding box center [71, 41] width 8 height 8
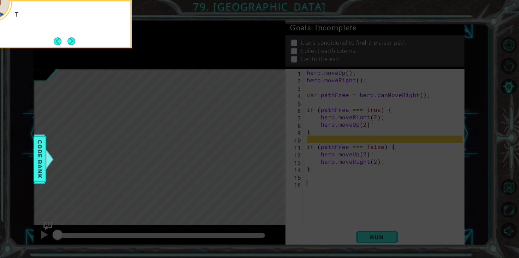
click at [72, 43] on button "Next" at bounding box center [71, 41] width 8 height 8
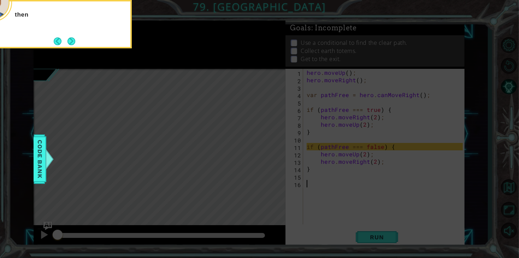
click at [72, 43] on button "Next" at bounding box center [71, 41] width 8 height 8
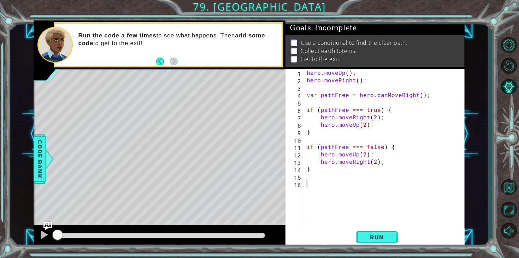
click at [383, 247] on div "1 2 3 4 5 6 7 8 9 10 11 12 13 14 15 16 hero . moveUp ( ) ; hero . moveRight ( )…" at bounding box center [374, 158] width 179 height 179
click at [381, 245] on button "Run" at bounding box center [377, 238] width 42 height 18
click at [383, 241] on button "Run" at bounding box center [377, 238] width 42 height 18
click at [383, 240] on span "Run" at bounding box center [377, 237] width 28 height 7
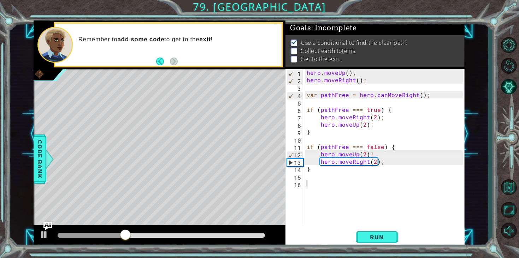
click at [373, 182] on div "hero . moveUp ( ) ; hero . moveRight ( ) ; var pathFree = hero . canMoveRight (…" at bounding box center [385, 154] width 161 height 171
click at [375, 179] on div "hero . moveUp ( ) ; hero . moveRight ( ) ; var pathFree = hero . canMoveRight (…" at bounding box center [385, 154] width 161 height 171
type textarea "hero"
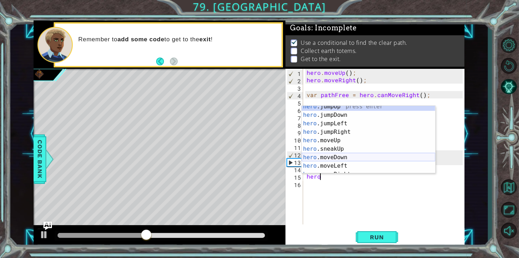
scroll to position [5, 0]
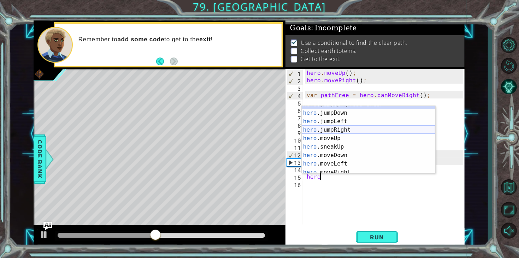
click at [353, 131] on div "hero .jumpUp press enter hero .jumpDown press enter hero .jumpLeft press enter …" at bounding box center [369, 142] width 134 height 85
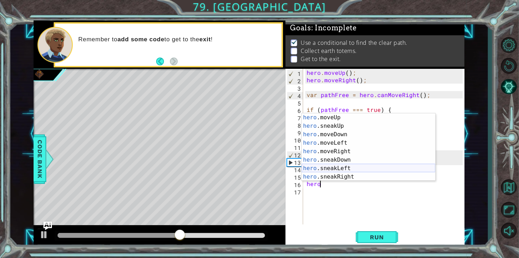
scroll to position [34, 0]
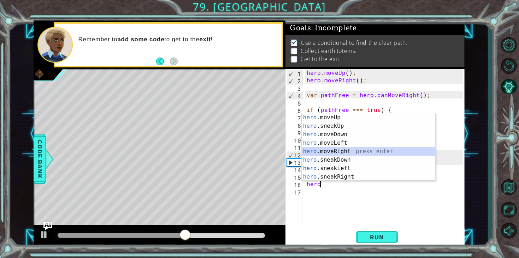
click at [338, 152] on div "hero .moveUp press enter hero .sneakUp press enter hero .moveDown press enter h…" at bounding box center [369, 155] width 134 height 85
type textarea "hero.moveRight(1);"
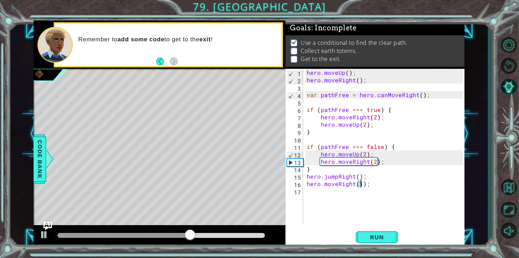
click at [363, 197] on div "hero . moveUp ( ) ; hero . moveRight ( ) ; var pathFree = hero . canMoveRight (…" at bounding box center [385, 154] width 161 height 171
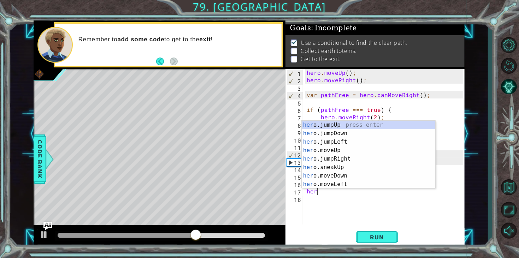
scroll to position [0, 0]
type textarea "hero"
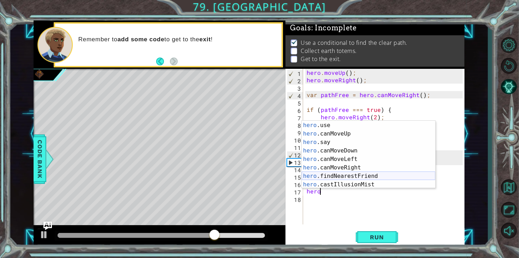
scroll to position [0, 0]
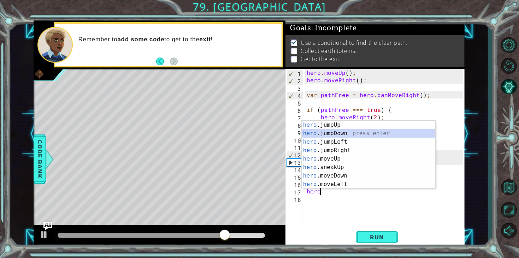
click at [347, 135] on div "hero .jumpUp press enter hero .jumpDown press enter hero .jumpLeft press enter …" at bounding box center [369, 163] width 134 height 85
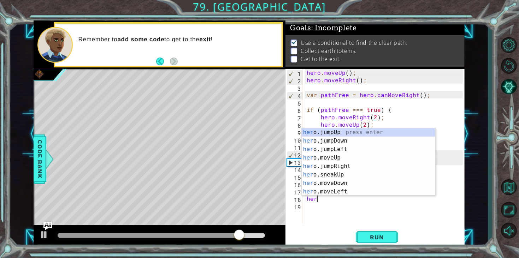
scroll to position [0, 0]
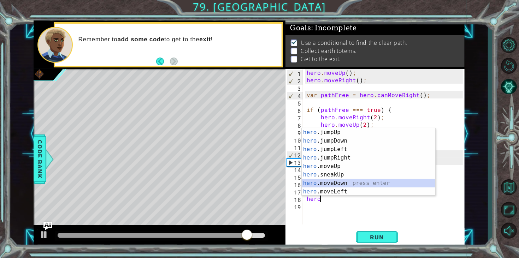
click at [335, 183] on div "hero .jumpUp press enter hero .jumpDown press enter hero .jumpLeft press enter …" at bounding box center [369, 170] width 134 height 85
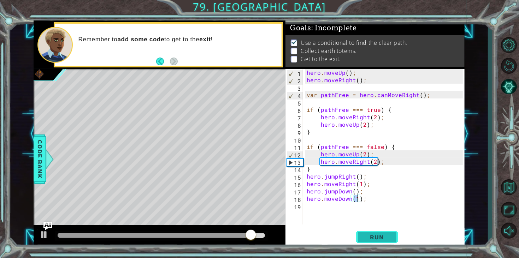
type textarea "hero.moveDown(1);"
click at [375, 243] on button "Run" at bounding box center [377, 238] width 42 height 18
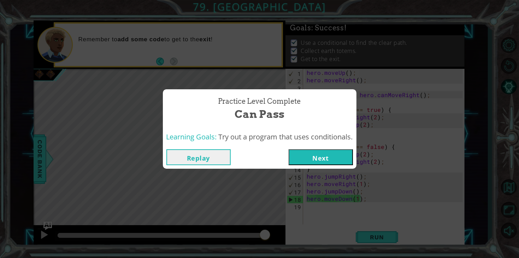
click at [332, 150] on button "Next" at bounding box center [321, 157] width 64 height 16
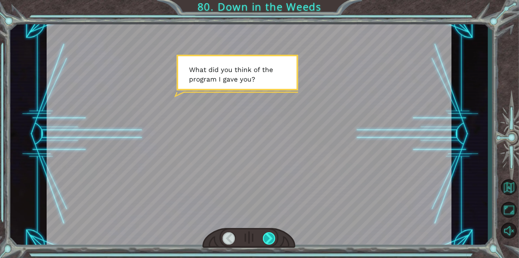
click at [268, 242] on div at bounding box center [269, 238] width 13 height 12
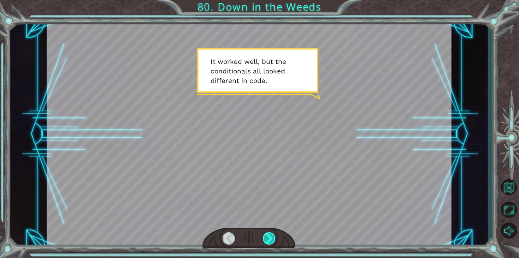
click at [268, 242] on div at bounding box center [269, 238] width 13 height 12
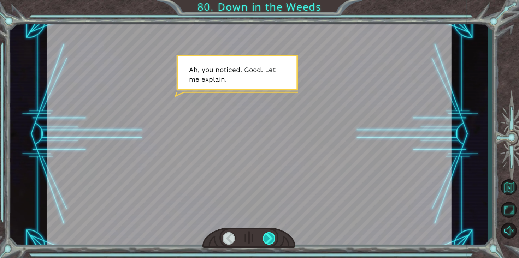
click at [268, 242] on div at bounding box center [269, 238] width 13 height 12
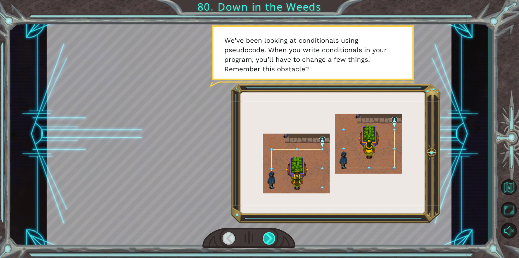
click at [268, 242] on div at bounding box center [269, 238] width 13 height 12
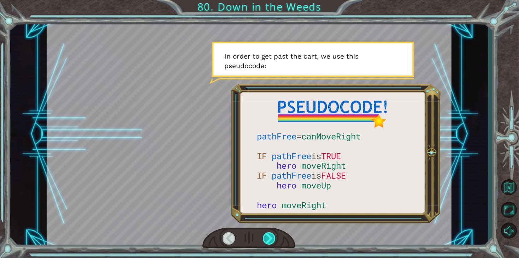
click at [268, 242] on div at bounding box center [269, 238] width 13 height 12
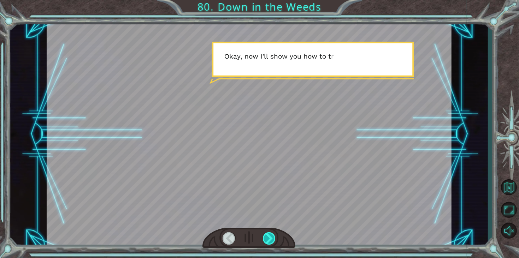
click at [268, 242] on div at bounding box center [269, 238] width 13 height 12
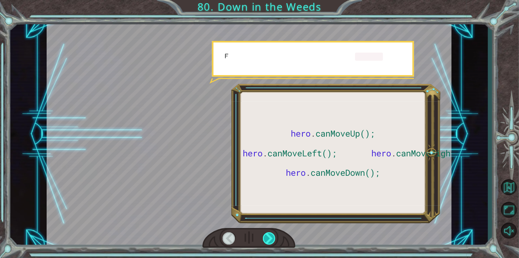
click at [268, 242] on div at bounding box center [269, 238] width 13 height 12
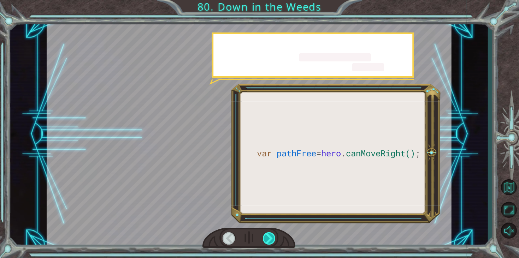
click at [268, 242] on div at bounding box center [269, 238] width 13 height 12
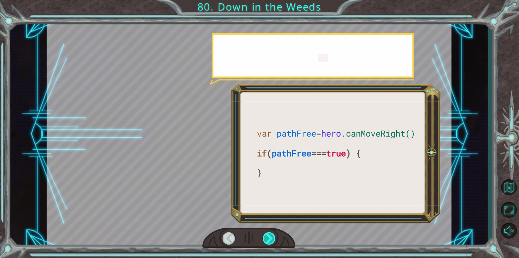
click at [268, 242] on div at bounding box center [269, 238] width 13 height 12
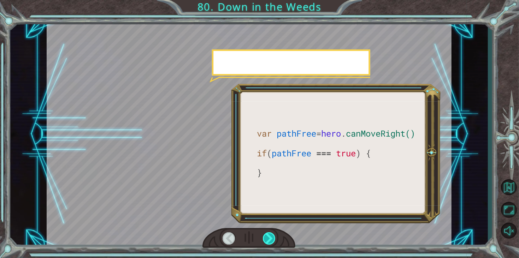
click at [268, 242] on div at bounding box center [269, 238] width 13 height 12
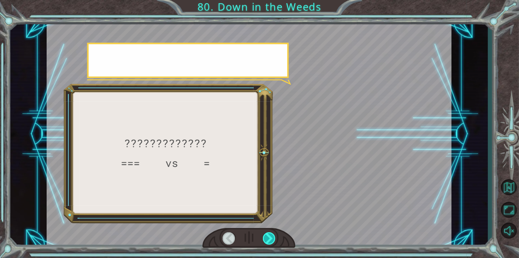
click at [268, 242] on div at bounding box center [269, 238] width 13 height 12
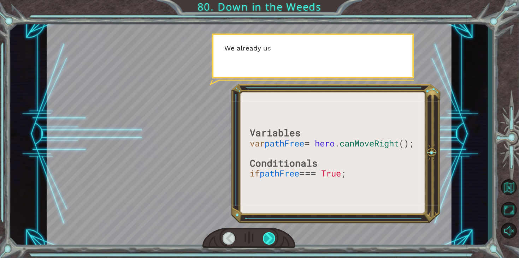
click at [268, 242] on div at bounding box center [269, 238] width 13 height 12
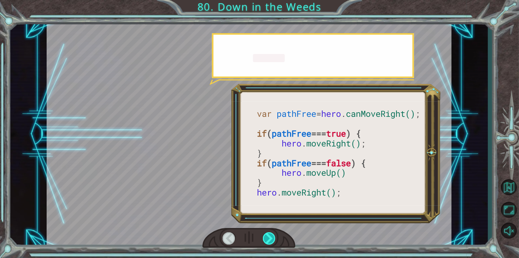
click at [268, 242] on div at bounding box center [269, 238] width 13 height 12
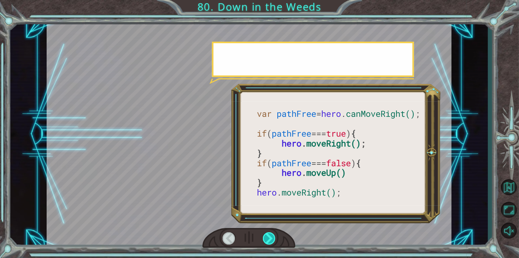
click at [268, 242] on div at bounding box center [269, 238] width 13 height 12
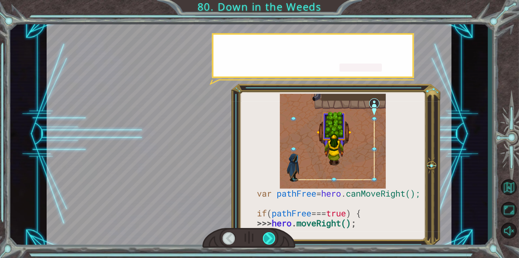
click at [268, 242] on div at bounding box center [269, 238] width 13 height 12
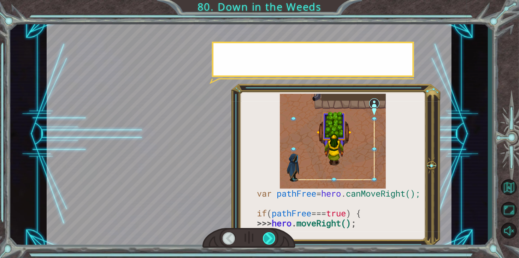
click at [268, 242] on div at bounding box center [269, 238] width 13 height 12
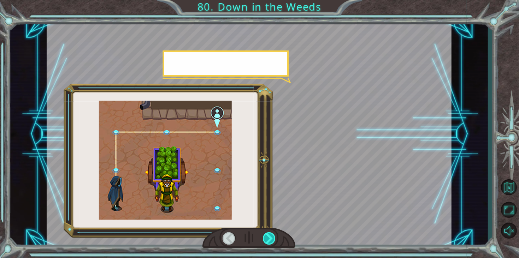
click at [268, 242] on div at bounding box center [269, 238] width 13 height 12
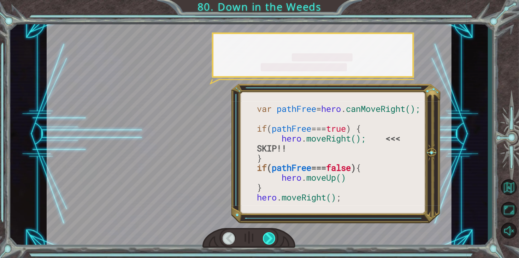
click at [268, 242] on div at bounding box center [269, 238] width 13 height 12
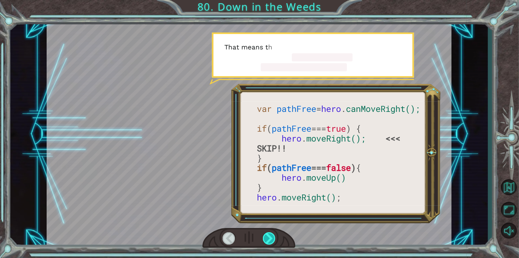
click at [268, 242] on div at bounding box center [269, 238] width 13 height 12
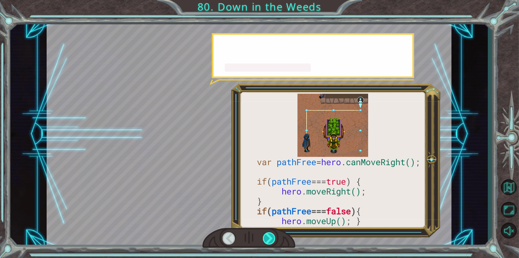
click at [268, 242] on div at bounding box center [269, 238] width 13 height 12
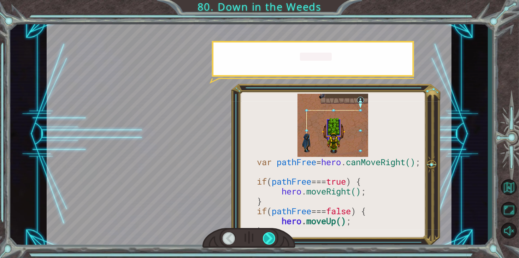
click at [268, 242] on div at bounding box center [269, 238] width 13 height 12
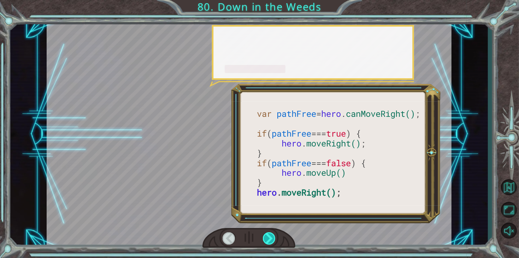
click at [268, 242] on div at bounding box center [269, 238] width 13 height 12
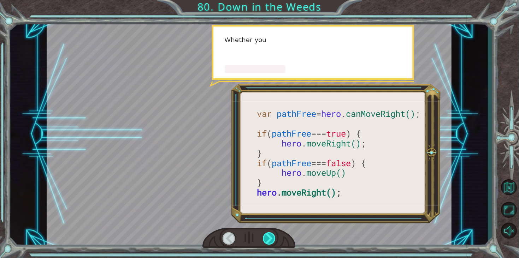
click at [268, 242] on div at bounding box center [269, 238] width 13 height 12
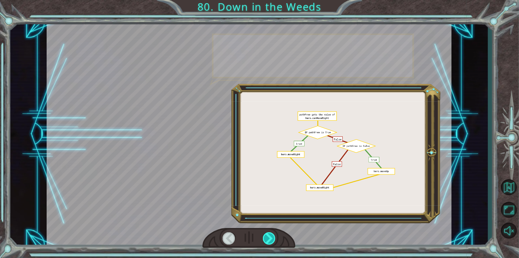
click at [268, 242] on div at bounding box center [269, 238] width 13 height 12
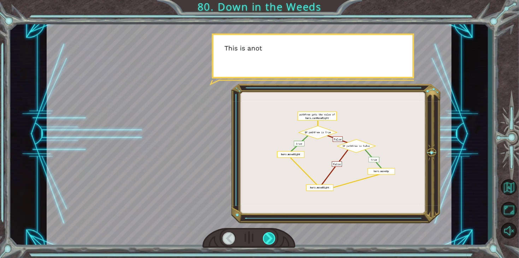
click at [268, 242] on div at bounding box center [269, 238] width 13 height 12
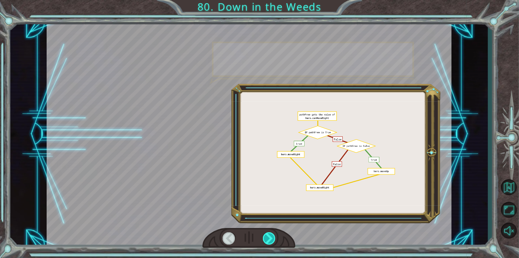
click at [268, 242] on div at bounding box center [269, 238] width 13 height 12
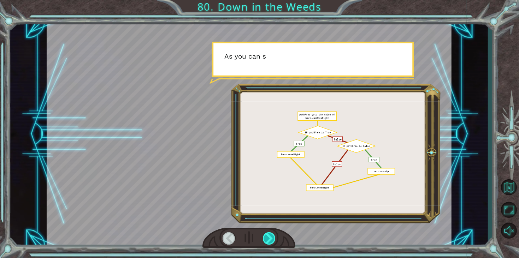
click at [268, 242] on div at bounding box center [269, 238] width 13 height 12
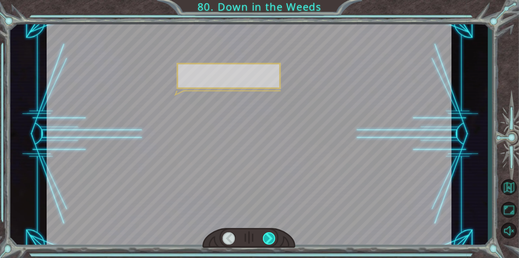
click at [268, 242] on div at bounding box center [269, 238] width 13 height 12
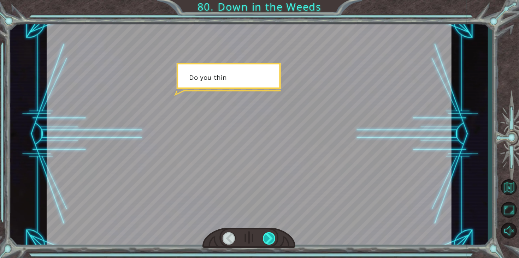
click at [268, 242] on div at bounding box center [269, 238] width 13 height 12
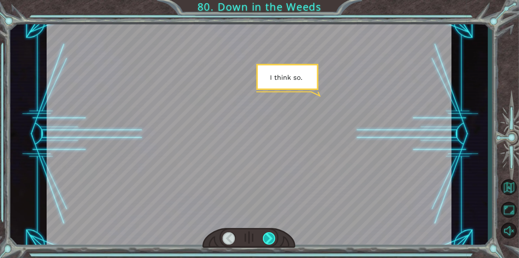
click at [268, 242] on div at bounding box center [269, 238] width 13 height 12
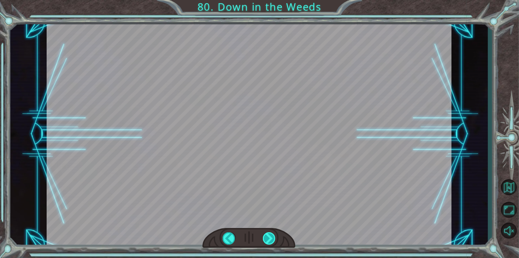
click at [268, 242] on div at bounding box center [269, 238] width 13 height 12
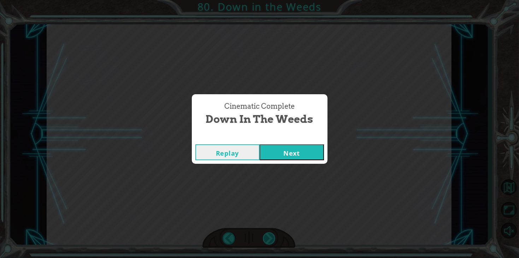
click at [268, 242] on div "Cinematic Complete Down in the Weeds Replay Next" at bounding box center [259, 129] width 519 height 258
click at [276, 151] on button "Next" at bounding box center [292, 152] width 64 height 16
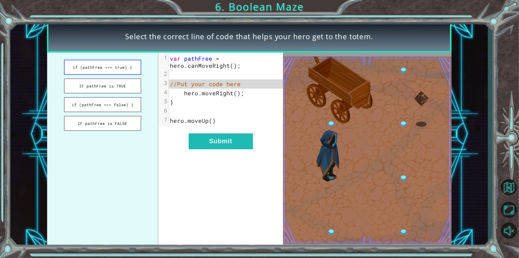
drag, startPoint x: 93, startPoint y: 66, endPoint x: 94, endPoint y: 70, distance: 4.3
click at [94, 70] on button "if (pathFree === true) {" at bounding box center [102, 67] width 77 height 15
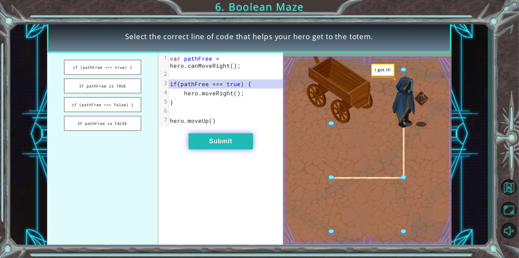
click at [208, 140] on button "Submit" at bounding box center [221, 142] width 64 height 16
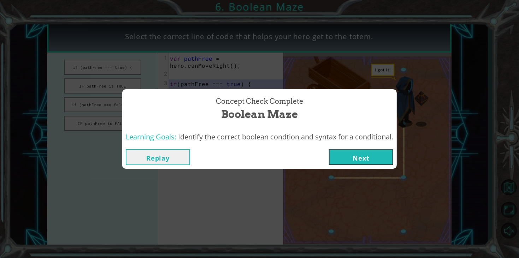
drag, startPoint x: 358, startPoint y: 146, endPoint x: 360, endPoint y: 153, distance: 6.9
click at [359, 146] on div "Replay Next" at bounding box center [259, 157] width 274 height 23
click at [361, 161] on button "Next" at bounding box center [361, 157] width 64 height 16
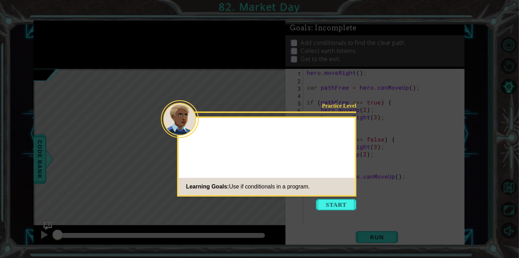
click at [336, 207] on button "Start" at bounding box center [336, 204] width 40 height 11
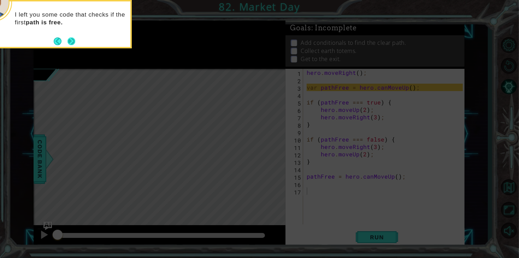
click at [72, 40] on button "Next" at bounding box center [71, 41] width 8 height 8
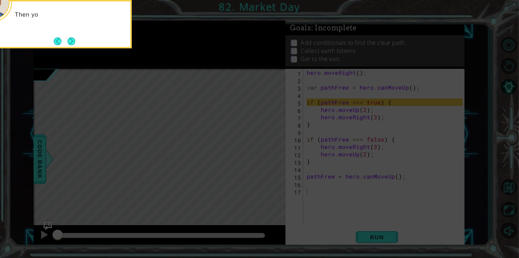
click at [72, 40] on button "Next" at bounding box center [71, 41] width 8 height 8
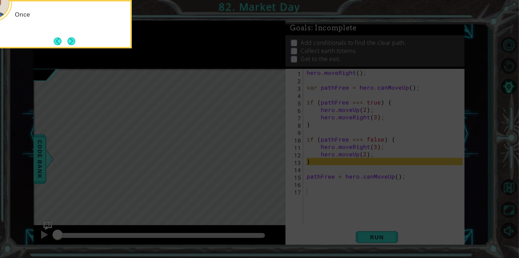
click at [72, 40] on button "Next" at bounding box center [71, 41] width 8 height 8
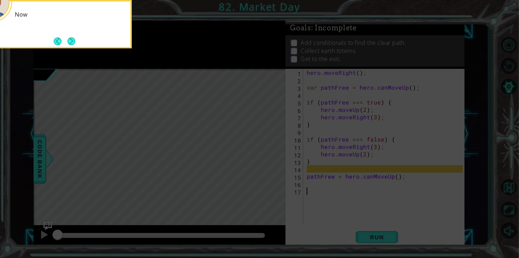
click at [72, 40] on button "Next" at bounding box center [71, 41] width 8 height 8
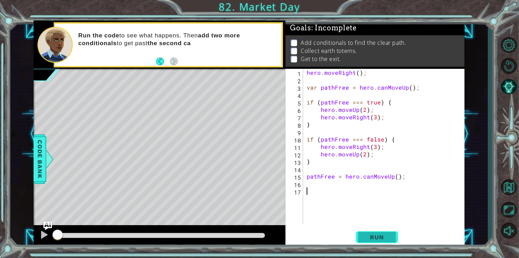
click at [363, 230] on button "Run" at bounding box center [377, 238] width 42 height 18
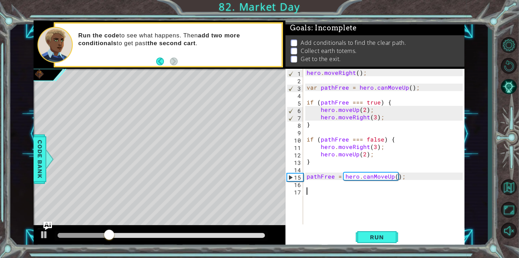
click at [366, 193] on div "hero . moveRight ( ) ; var pathFree = hero . canMoveUp ( ) ; if ( pathFree === …" at bounding box center [385, 154] width 161 height 171
click at [367, 189] on div "hero . moveRight ( ) ; var pathFree = hero . canMoveUp ( ) ; if ( pathFree === …" at bounding box center [385, 154] width 161 height 171
click at [369, 188] on div "hero . moveRight ( ) ; var pathFree = hero . canMoveUp ( ) ; if ( pathFree === …" at bounding box center [385, 154] width 161 height 171
click at [367, 192] on div "hero . moveRight ( ) ; var pathFree = hero . canMoveUp ( ) ; if ( pathFree === …" at bounding box center [385, 154] width 161 height 171
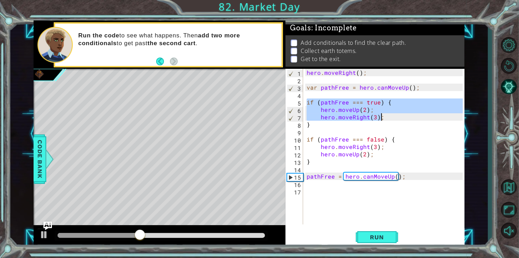
drag, startPoint x: 307, startPoint y: 102, endPoint x: 401, endPoint y: 121, distance: 95.8
click at [401, 121] on div "hero . moveRight ( ) ; var pathFree = hero . canMoveUp ( ) ; if ( pathFree === …" at bounding box center [385, 154] width 161 height 171
click at [299, 102] on div "5" at bounding box center [295, 103] width 16 height 7
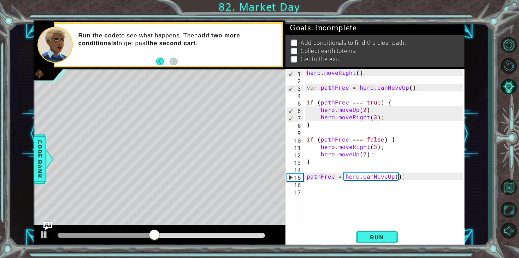
drag, startPoint x: 304, startPoint y: 101, endPoint x: 384, endPoint y: 130, distance: 84.3
click at [384, 130] on div "if (pathFree === true) { 1 2 3 4 5 6 7 8 9 10 11 12 13 14 15 16 17 hero . moveR…" at bounding box center [373, 147] width 177 height 156
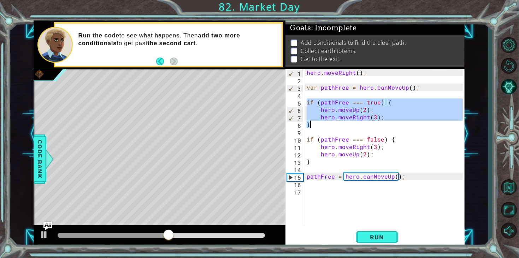
drag, startPoint x: 306, startPoint y: 104, endPoint x: 335, endPoint y: 123, distance: 34.1
click at [335, 123] on div "hero . moveRight ( ) ; var pathFree = hero . canMoveUp ( ) ; if ( pathFree === …" at bounding box center [385, 154] width 161 height 171
type textarea "hero.moveRight(3); }"
click at [339, 193] on div "hero . moveRight ( ) ; var pathFree = hero . canMoveUp ( ) ; if ( pathFree === …" at bounding box center [385, 154] width 161 height 171
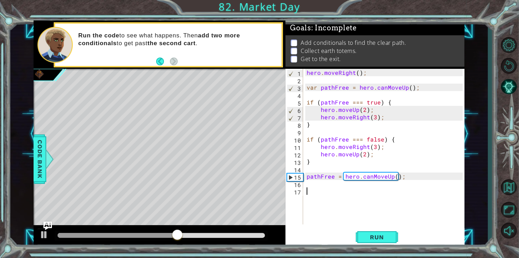
click at [339, 191] on div "hero . moveRight ( ) ; var pathFree = hero . canMoveUp ( ) ; if ( pathFree === …" at bounding box center [385, 154] width 161 height 171
click at [339, 190] on div "hero . moveRight ( ) ; var pathFree = hero . canMoveUp ( ) ; if ( pathFree === …" at bounding box center [385, 154] width 161 height 171
paste textarea "}"
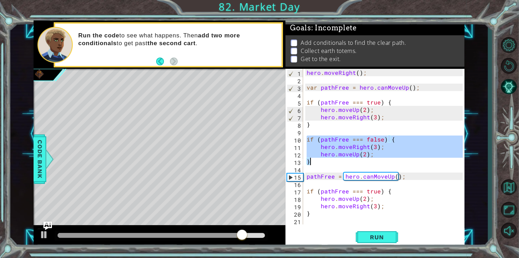
drag, startPoint x: 307, startPoint y: 140, endPoint x: 404, endPoint y: 160, distance: 99.1
click at [404, 160] on div "hero . moveRight ( ) ; var pathFree = hero . canMoveUp ( ) ; if ( pathFree === …" at bounding box center [385, 154] width 161 height 171
type textarea "hero.moveUp(2); }"
click at [349, 223] on div "hero . moveRight ( ) ; var pathFree = hero . canMoveUp ( ) ; if ( pathFree === …" at bounding box center [385, 154] width 161 height 171
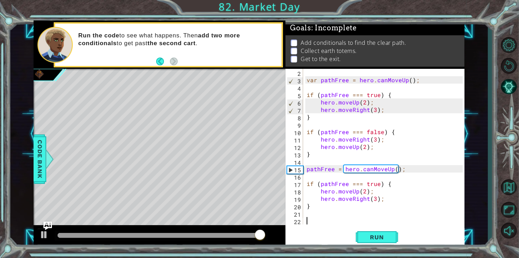
paste textarea "}"
type textarea "}"
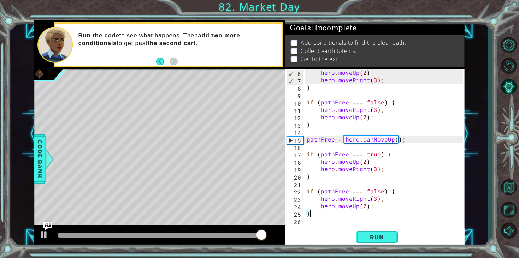
scroll to position [37, 0]
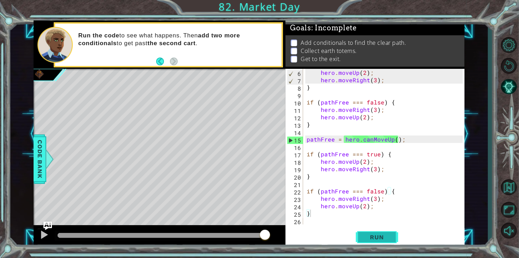
click at [382, 243] on button "Run" at bounding box center [377, 238] width 42 height 18
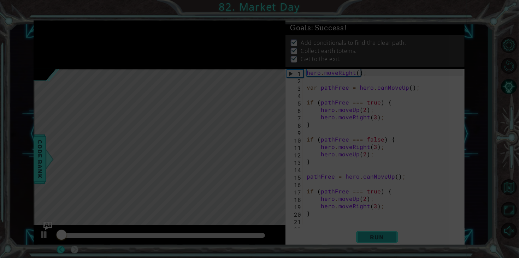
scroll to position [0, 0]
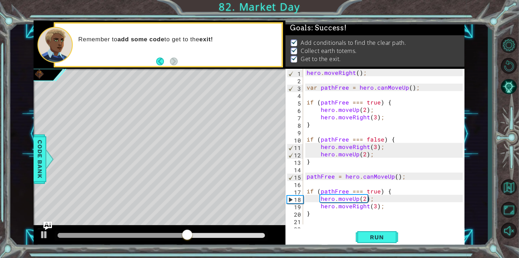
drag, startPoint x: 77, startPoint y: 258, endPoint x: 61, endPoint y: 225, distance: 36.5
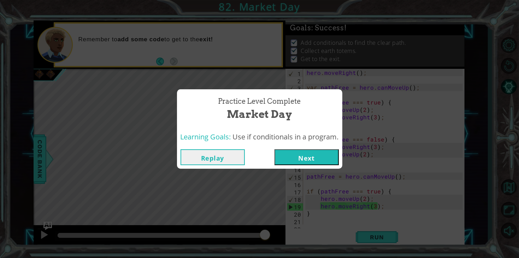
click at [276, 156] on button "Next" at bounding box center [306, 157] width 64 height 16
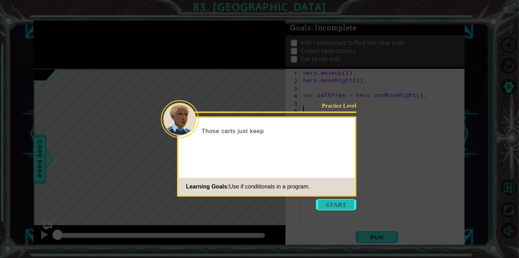
click at [327, 202] on button "Start" at bounding box center [336, 204] width 40 height 11
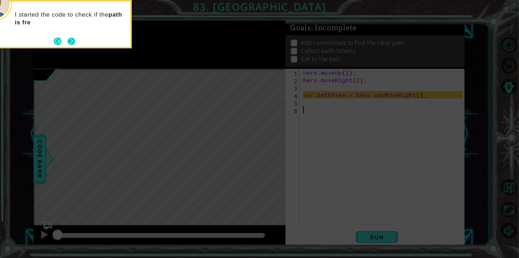
click at [69, 37] on button "Next" at bounding box center [71, 41] width 8 height 8
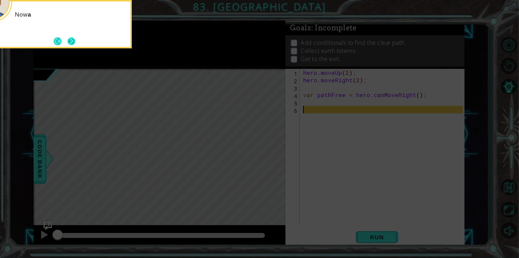
click at [72, 41] on button "Next" at bounding box center [71, 41] width 8 height 8
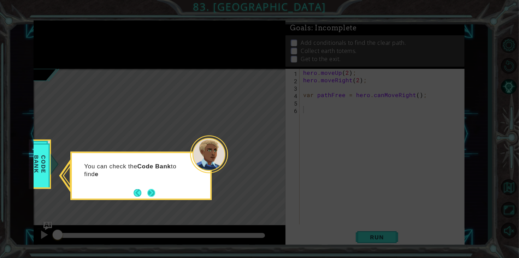
click at [154, 191] on button "Next" at bounding box center [151, 193] width 8 height 8
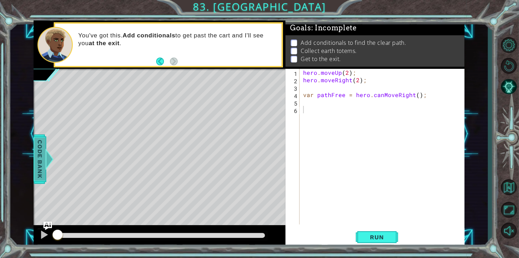
click at [39, 159] on span "Code Bank" at bounding box center [39, 159] width 11 height 43
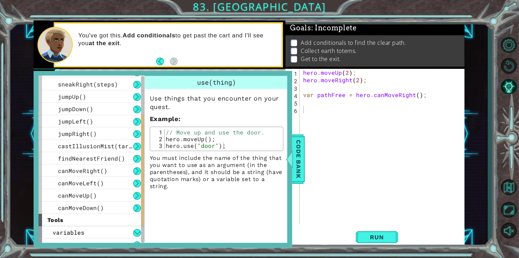
scroll to position [129, 0]
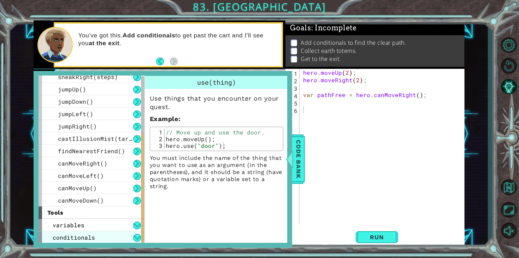
click at [87, 235] on span "conditionals" at bounding box center [74, 237] width 42 height 7
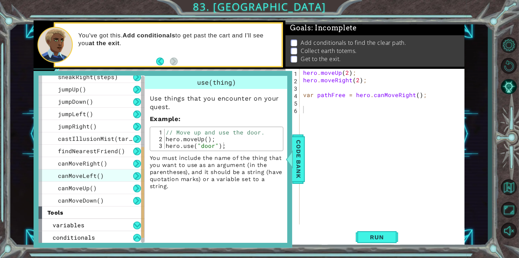
scroll to position [141, 0]
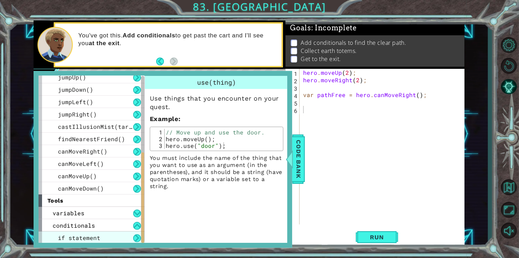
click at [81, 243] on div "if statement" at bounding box center [92, 238] width 106 height 12
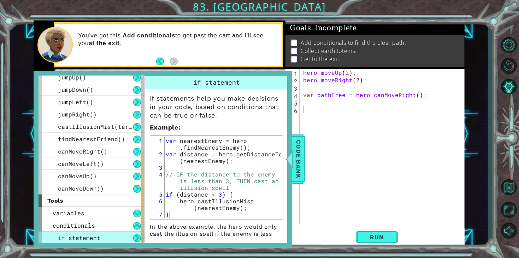
click at [340, 128] on div "hero . moveUp ( 2 ) ; hero . moveRight ( 2 ) ; var pathFree = hero . canMoveRig…" at bounding box center [384, 154] width 165 height 171
click at [295, 145] on span "Code Bank" at bounding box center [298, 159] width 11 height 43
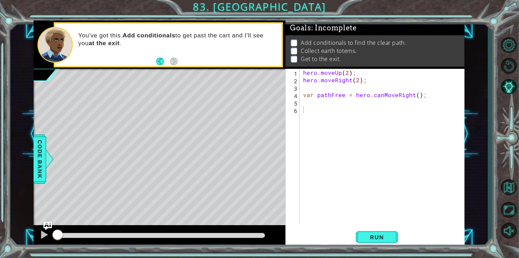
click at [317, 108] on div "hero . moveUp ( 2 ) ; hero . moveRight ( 2 ) ; var pathFree = hero . canMoveRig…" at bounding box center [384, 154] width 165 height 171
click at [318, 103] on div "hero . moveUp ( 2 ) ; hero . moveRight ( 2 ) ; var pathFree = hero . canMoveRig…" at bounding box center [384, 154] width 165 height 171
click at [359, 119] on div "pat hFree press enter" at bounding box center [375, 126] width 134 height 25
type textarea "if pathFree"
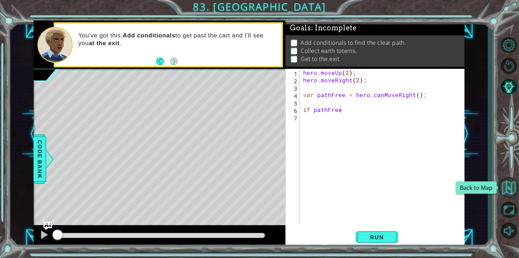
click at [508, 191] on button "Back to Map" at bounding box center [508, 187] width 20 height 20
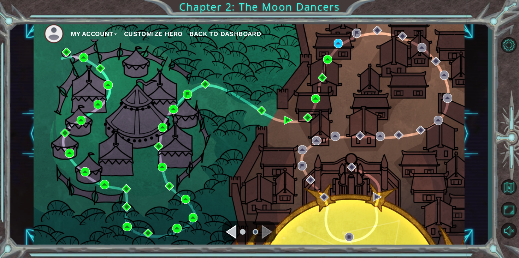
click at [333, 59] on div "My Account Customize Hero Back to Dashboard" at bounding box center [249, 133] width 431 height 227
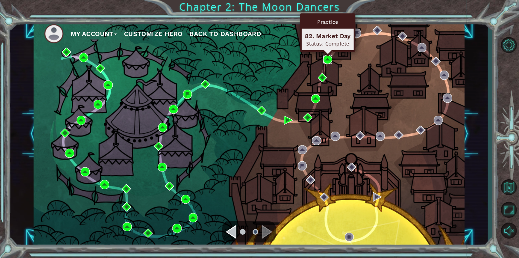
click at [330, 60] on img at bounding box center [327, 59] width 9 height 9
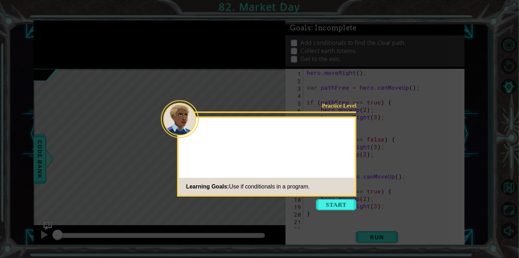
click at [335, 211] on icon at bounding box center [259, 129] width 519 height 258
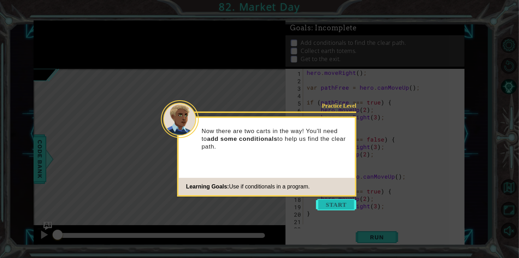
drag, startPoint x: 314, startPoint y: 199, endPoint x: 319, endPoint y: 206, distance: 8.6
click at [315, 200] on icon at bounding box center [259, 129] width 519 height 258
click at [319, 205] on button "Start" at bounding box center [336, 204] width 40 height 11
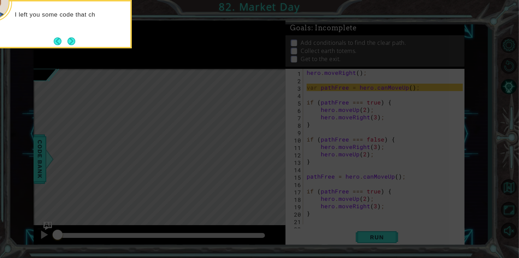
click at [62, 45] on footer at bounding box center [65, 41] width 22 height 11
click at [67, 41] on button "Next" at bounding box center [71, 41] width 8 height 8
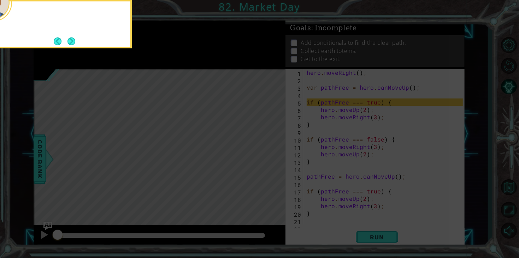
click at [67, 41] on button "Next" at bounding box center [71, 41] width 8 height 8
click at [67, 41] on body "1 ההההההההההההההההההההההההההההההההההההההההההההההההההההההההההההההההההההההההההההה…" at bounding box center [259, 129] width 519 height 258
click at [67, 41] on button "Next" at bounding box center [71, 41] width 8 height 8
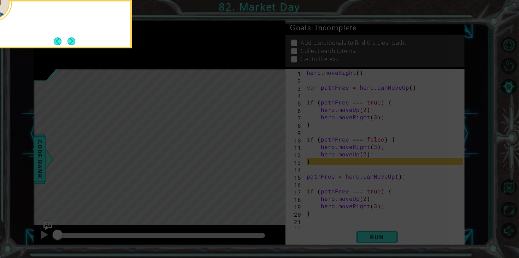
click at [67, 41] on button "Next" at bounding box center [71, 41] width 8 height 8
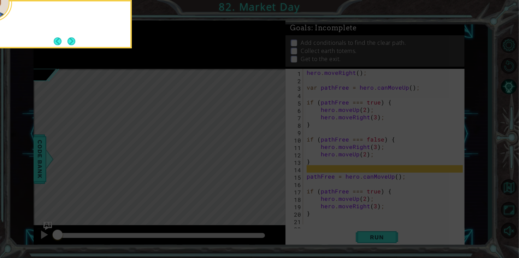
click at [67, 41] on button "Next" at bounding box center [71, 41] width 8 height 8
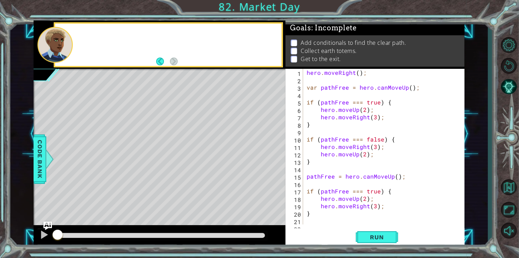
click at [67, 41] on div at bounding box center [54, 45] width 35 height 36
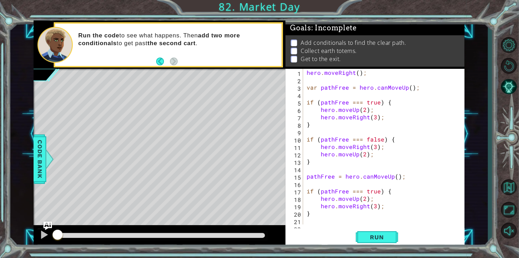
drag, startPoint x: 305, startPoint y: 103, endPoint x: 399, endPoint y: 116, distance: 94.8
click at [399, 116] on div "1 2 3 4 5 6 7 8 9 10 11 12 13 14 15 16 17 18 19 20 21 22 hero . moveRight ( ) ;…" at bounding box center [373, 147] width 177 height 156
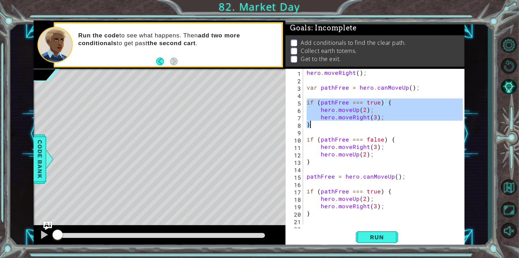
drag, startPoint x: 310, startPoint y: 101, endPoint x: 418, endPoint y: 123, distance: 109.9
click at [418, 123] on div "hero . moveRight ( ) ; var pathFree = hero . canMoveUp ( ) ; if ( pathFree === …" at bounding box center [385, 154] width 161 height 171
type textarea "hero.moveRight(3); }"
click at [508, 184] on button "Back to Map" at bounding box center [508, 187] width 20 height 20
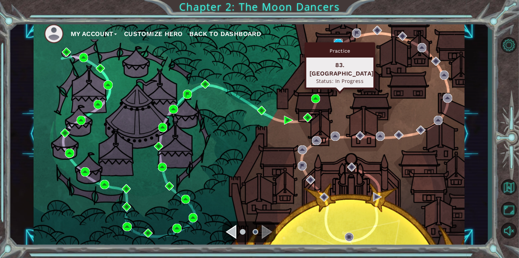
click at [336, 40] on img at bounding box center [338, 43] width 9 height 9
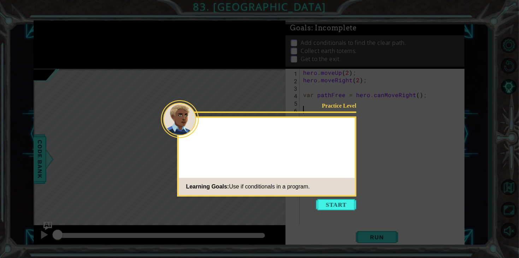
drag, startPoint x: 321, startPoint y: 204, endPoint x: 162, endPoint y: 91, distance: 195.0
click at [321, 204] on button "Start" at bounding box center [336, 204] width 40 height 11
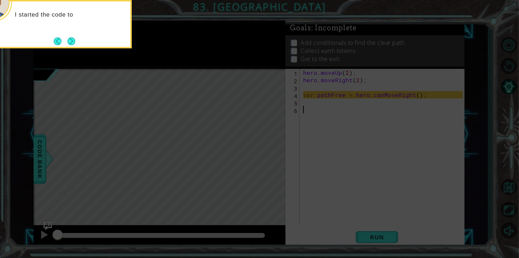
click at [72, 40] on button "Next" at bounding box center [71, 41] width 8 height 8
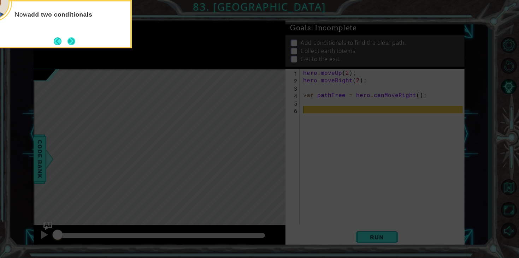
click at [75, 43] on button "Next" at bounding box center [71, 41] width 8 height 8
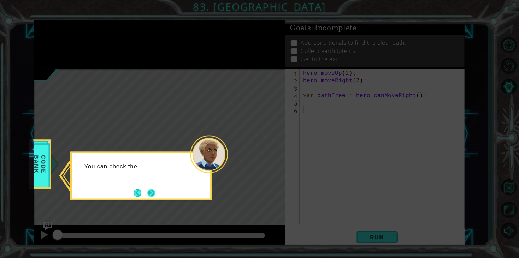
drag, startPoint x: 158, startPoint y: 193, endPoint x: 154, endPoint y: 191, distance: 4.6
click at [157, 193] on div "You can check the" at bounding box center [140, 176] width 141 height 48
click at [154, 191] on button "Next" at bounding box center [151, 193] width 8 height 8
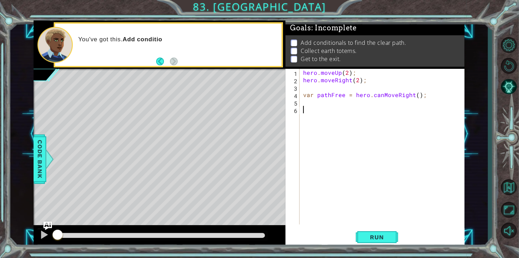
click at [309, 106] on div "hero . moveUp ( 2 ) ; hero . moveRight ( 2 ) ; var pathFree = hero . canMoveRig…" at bounding box center [384, 154] width 165 height 171
paste textarea "}"
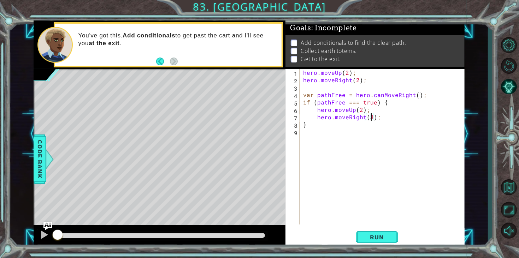
click at [371, 117] on div "hero . moveUp ( 2 ) ; hero . moveRight ( 2 ) ; var pathFree = hero . canMoveRig…" at bounding box center [384, 154] width 165 height 171
type textarea "hero.moveRight(2);"
click at [337, 146] on div "hero . moveUp ( 2 ) ; hero . moveRight ( 2 ) ; var pathFree = hero . canMoveRig…" at bounding box center [384, 154] width 165 height 171
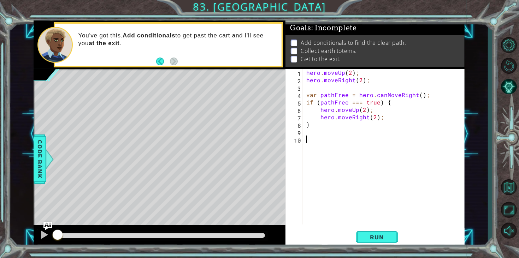
paste textarea "}"
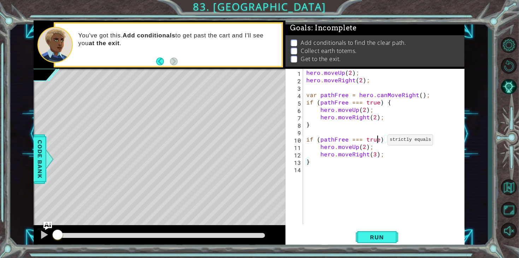
click at [379, 142] on div "hero . moveUp ( 2 ) ; hero . moveRight ( 2 ) ; var pathFree = hero . canMoveRig…" at bounding box center [385, 154] width 161 height 171
click at [357, 148] on div "hero . moveUp ( 2 ) ; hero . moveRight ( 2 ) ; var pathFree = hero . canMoveRig…" at bounding box center [385, 154] width 161 height 171
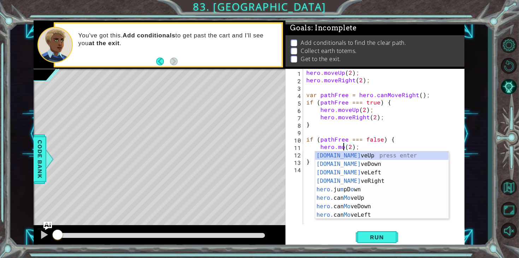
scroll to position [0, 2]
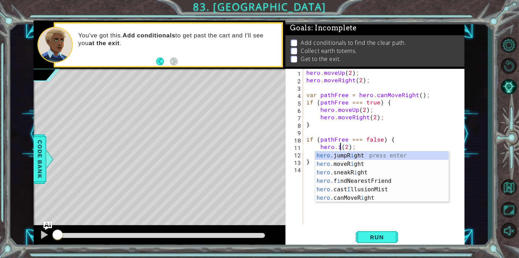
type textarea "hero.(2);"
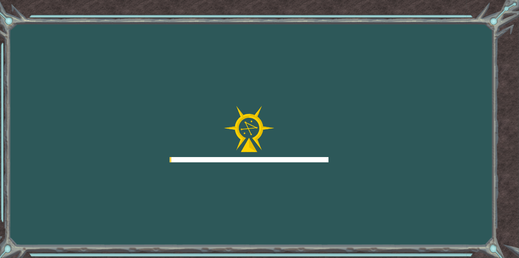
click at [375, 108] on div "Goals Error loading from server. Try refreshing the page. You'll need to join a…" at bounding box center [259, 129] width 519 height 258
